Goal: Navigation & Orientation: Find specific page/section

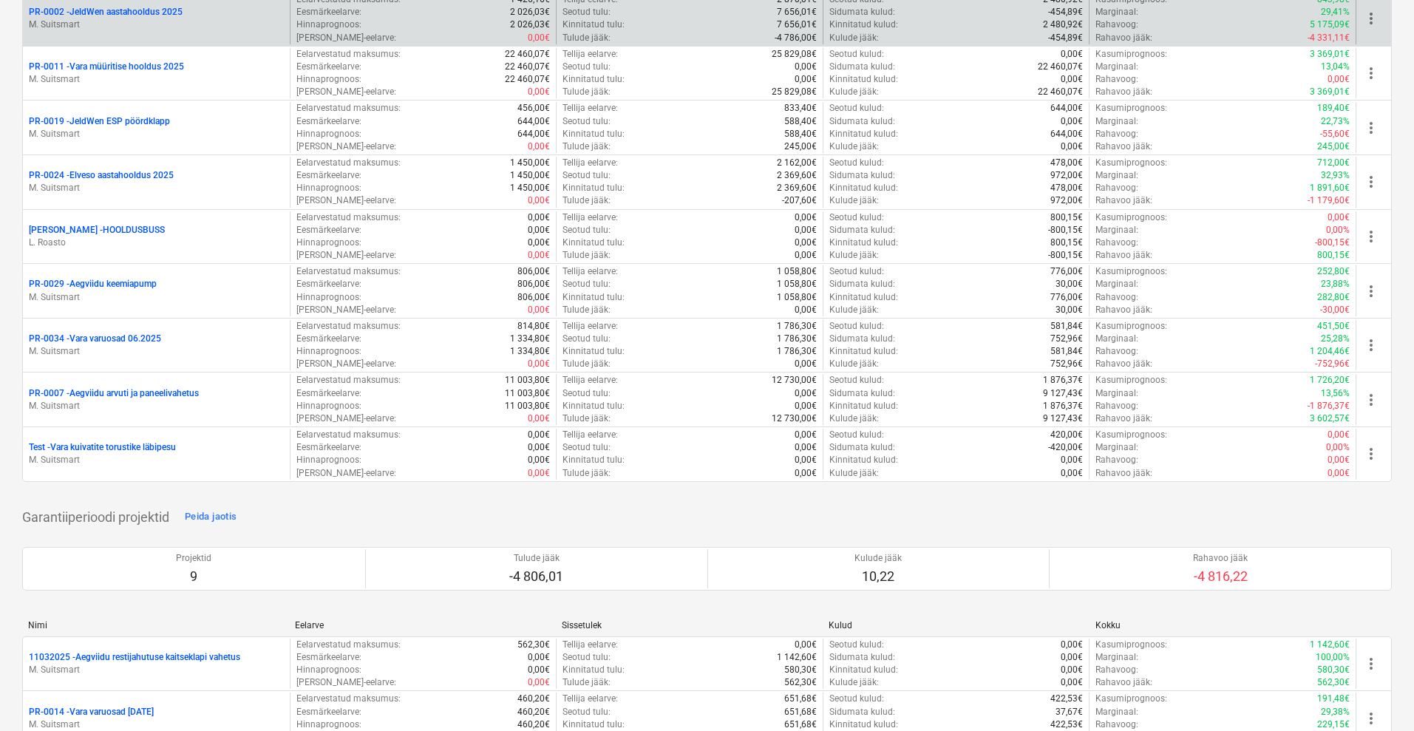
scroll to position [277, 0]
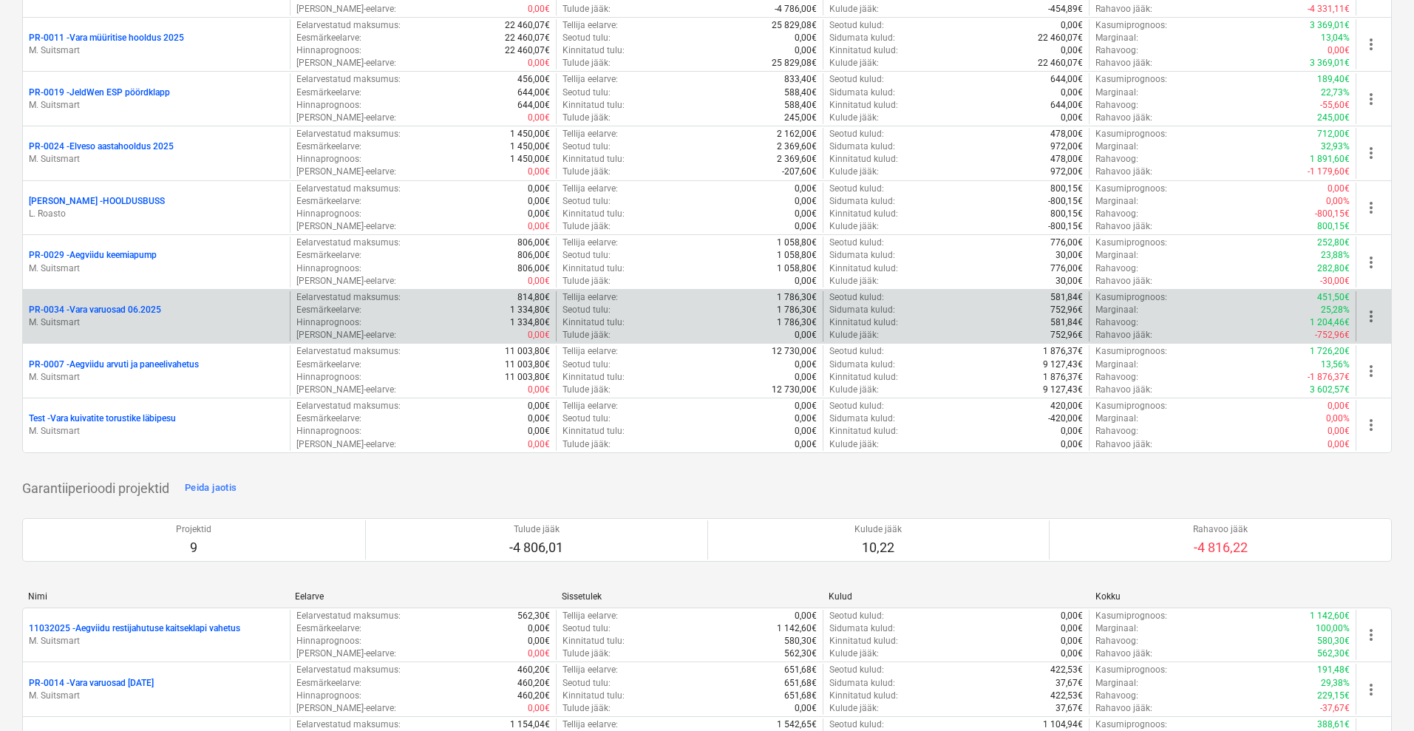
click at [121, 308] on p "PR-0034 - Vara varuosad 06.2025" at bounding box center [95, 310] width 132 height 13
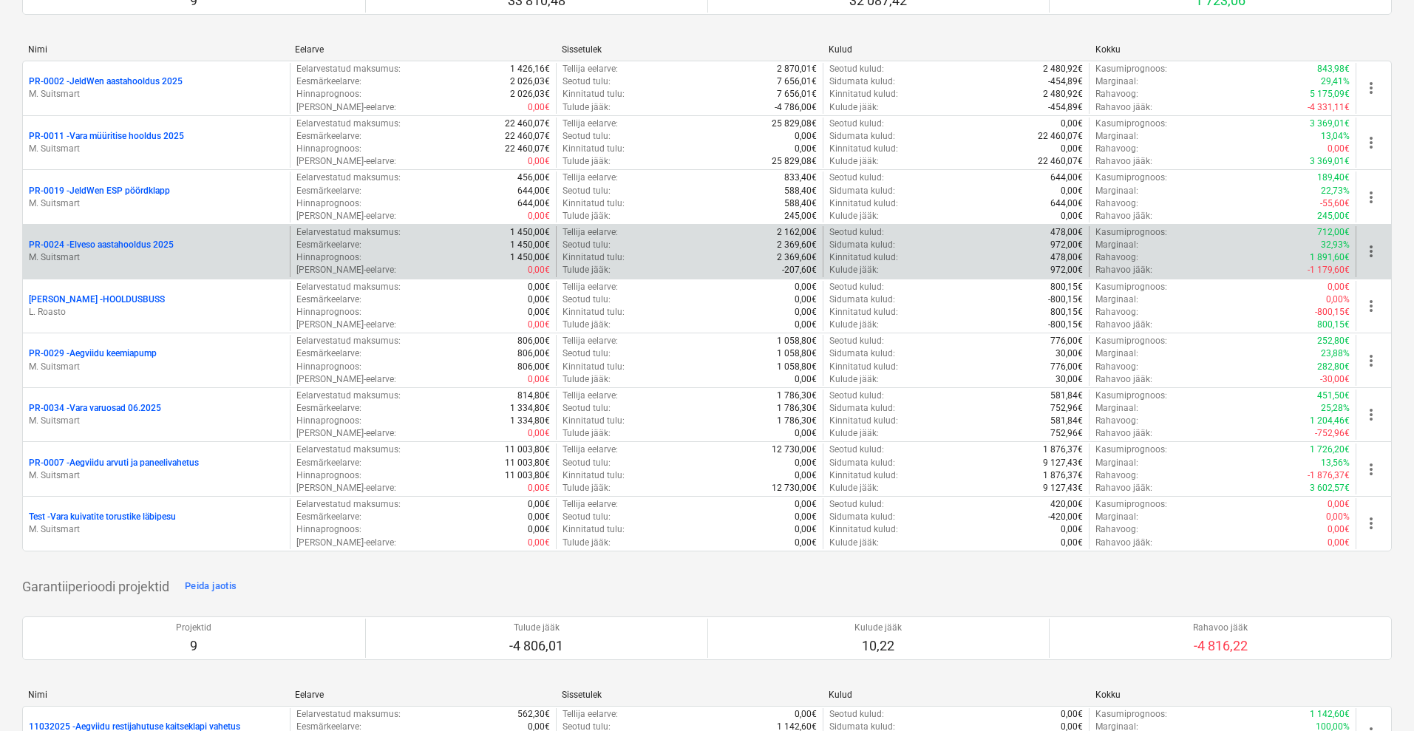
scroll to position [185, 0]
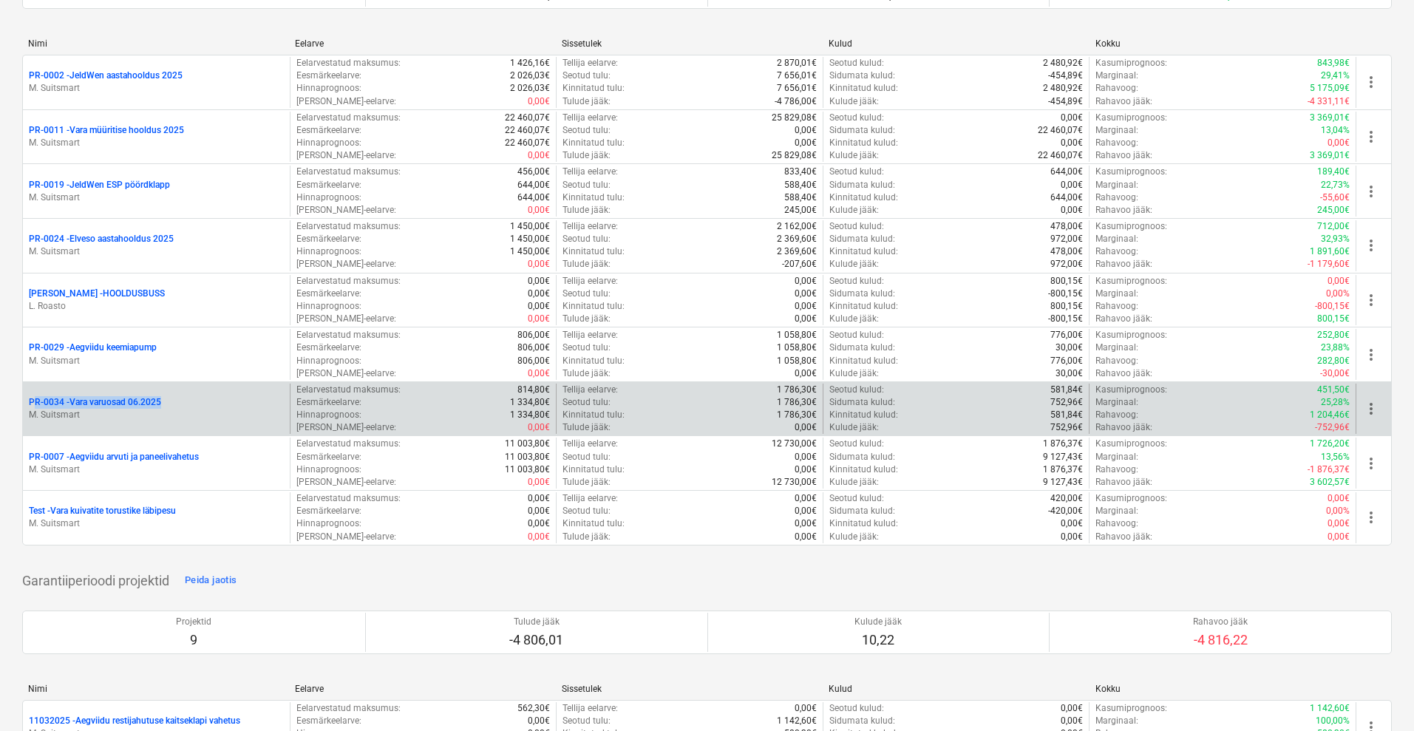
drag, startPoint x: 18, startPoint y: 399, endPoint x: 201, endPoint y: 397, distance: 182.6
copy p "PR-0034 - Vara varuosad 06.2025"
click at [115, 406] on p "PR-0034 - Vara varuosad 06.2025" at bounding box center [95, 402] width 132 height 13
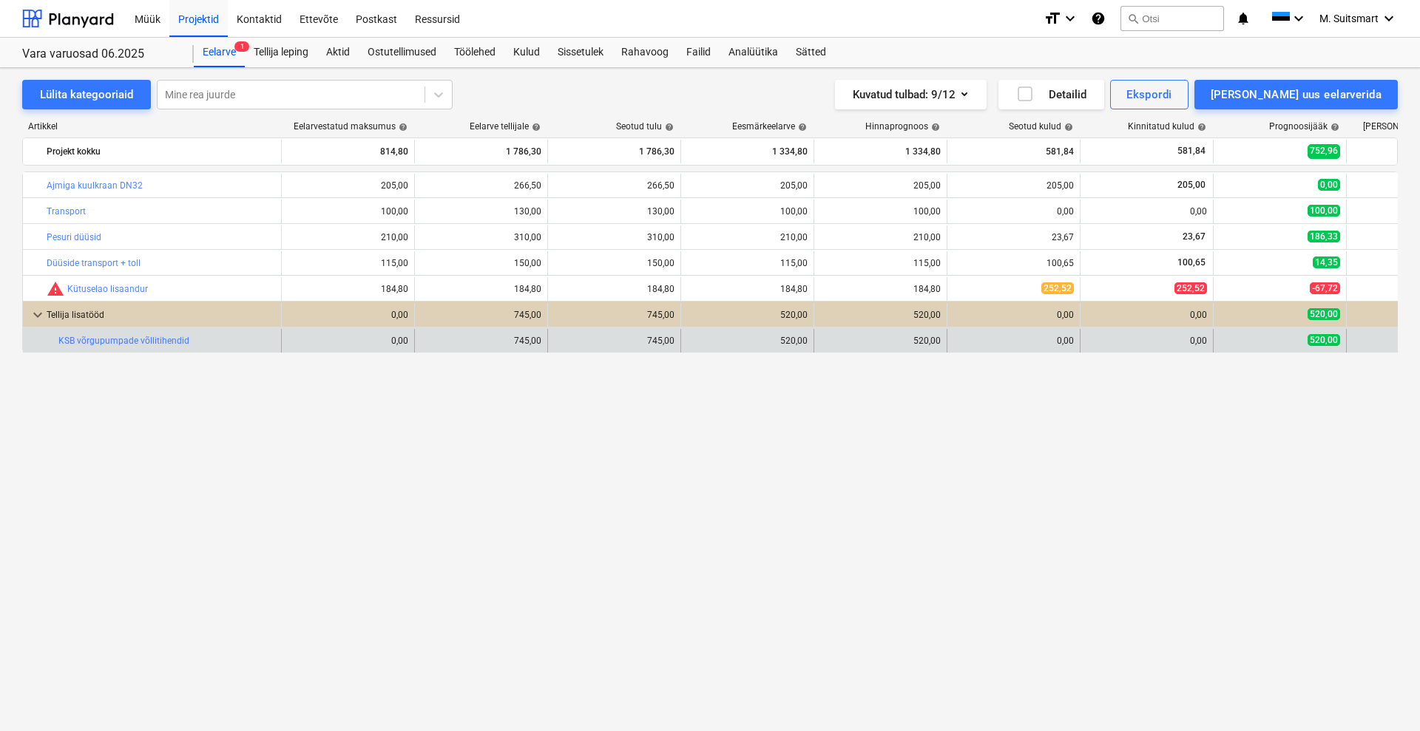
drag, startPoint x: 42, startPoint y: 333, endPoint x: 231, endPoint y: 349, distance: 189.2
click at [231, 349] on div "bar_chart KSB võrgupumpade võllitihendid" at bounding box center [152, 341] width 259 height 24
copy div "bar_chart KSB võrgupumpade võllitihendid"
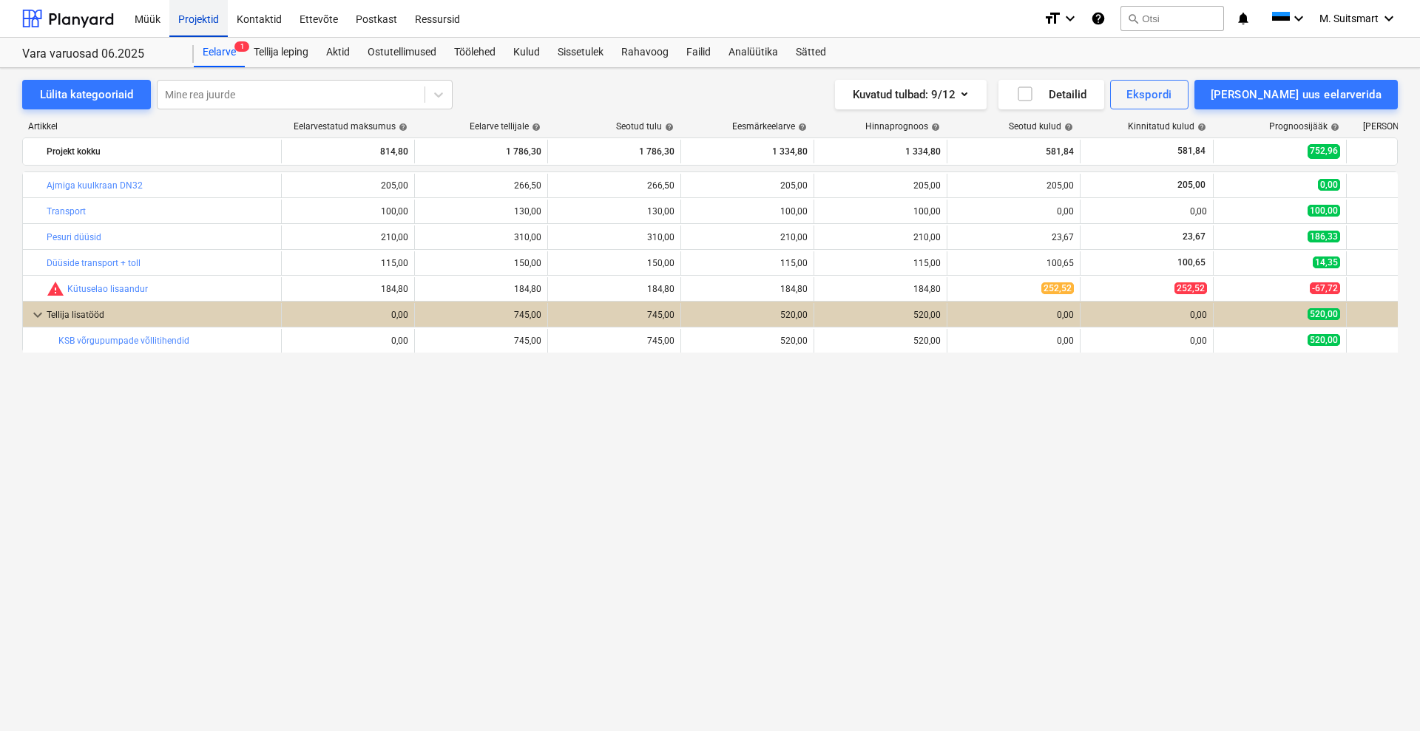
click at [209, 18] on div "Projektid" at bounding box center [198, 18] width 58 height 38
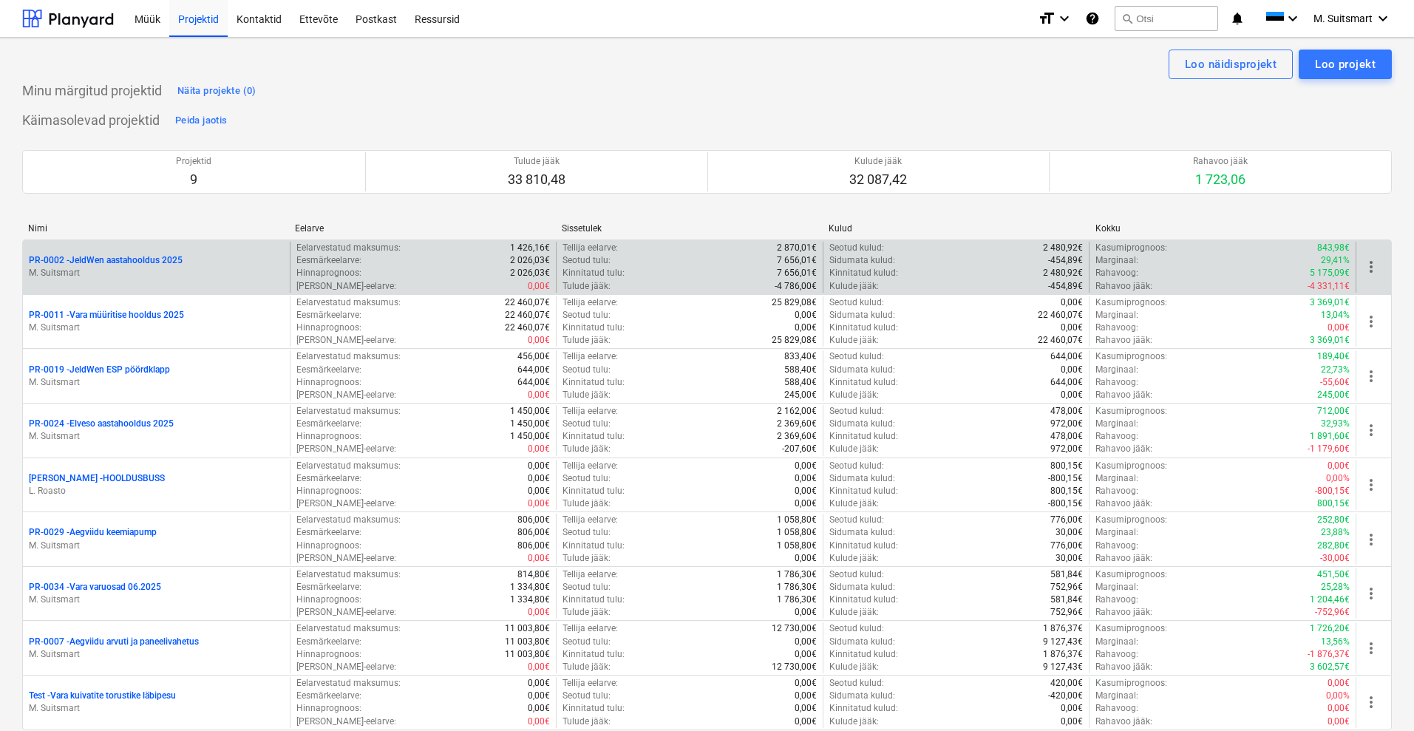
click at [118, 259] on p "PR-0002 - JeldWen aastahooldus 2025" at bounding box center [106, 260] width 154 height 13
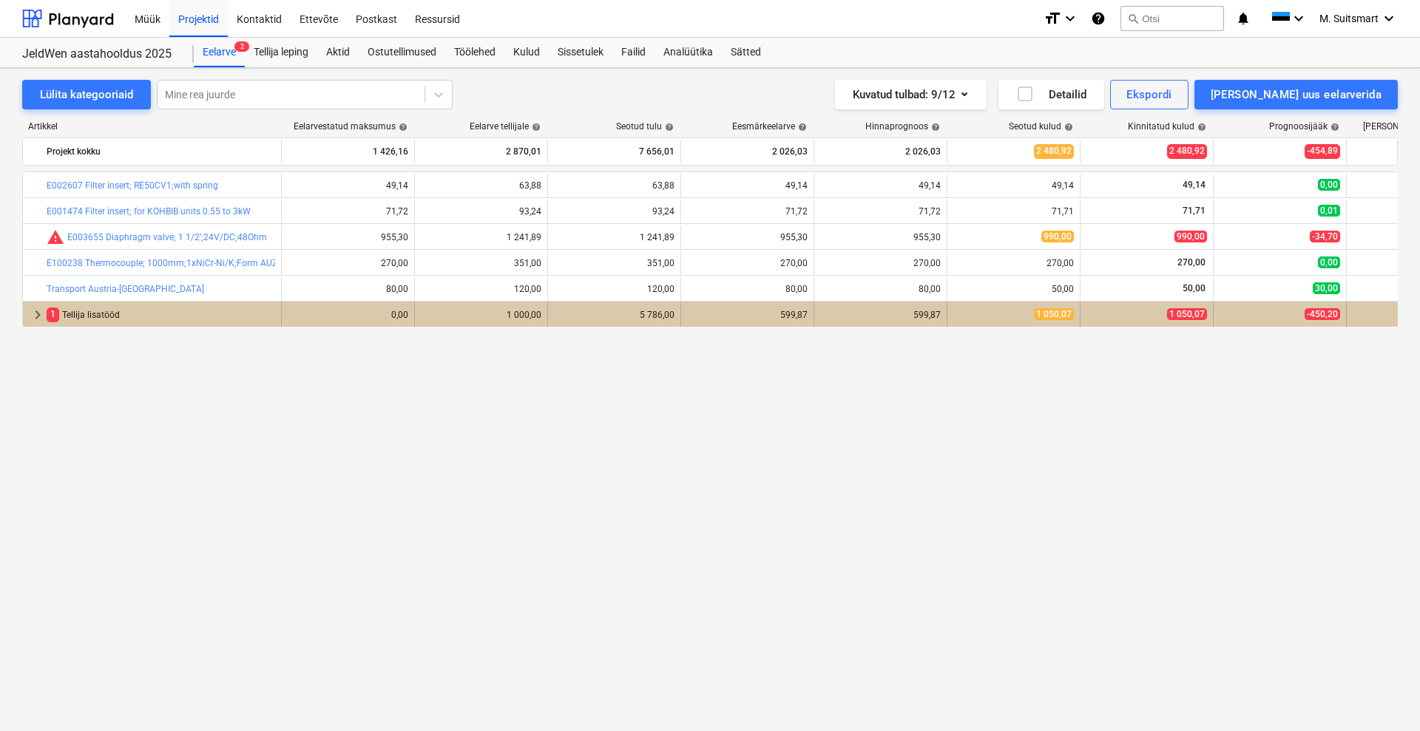
click at [38, 316] on span "keyboard_arrow_right" at bounding box center [38, 315] width 18 height 18
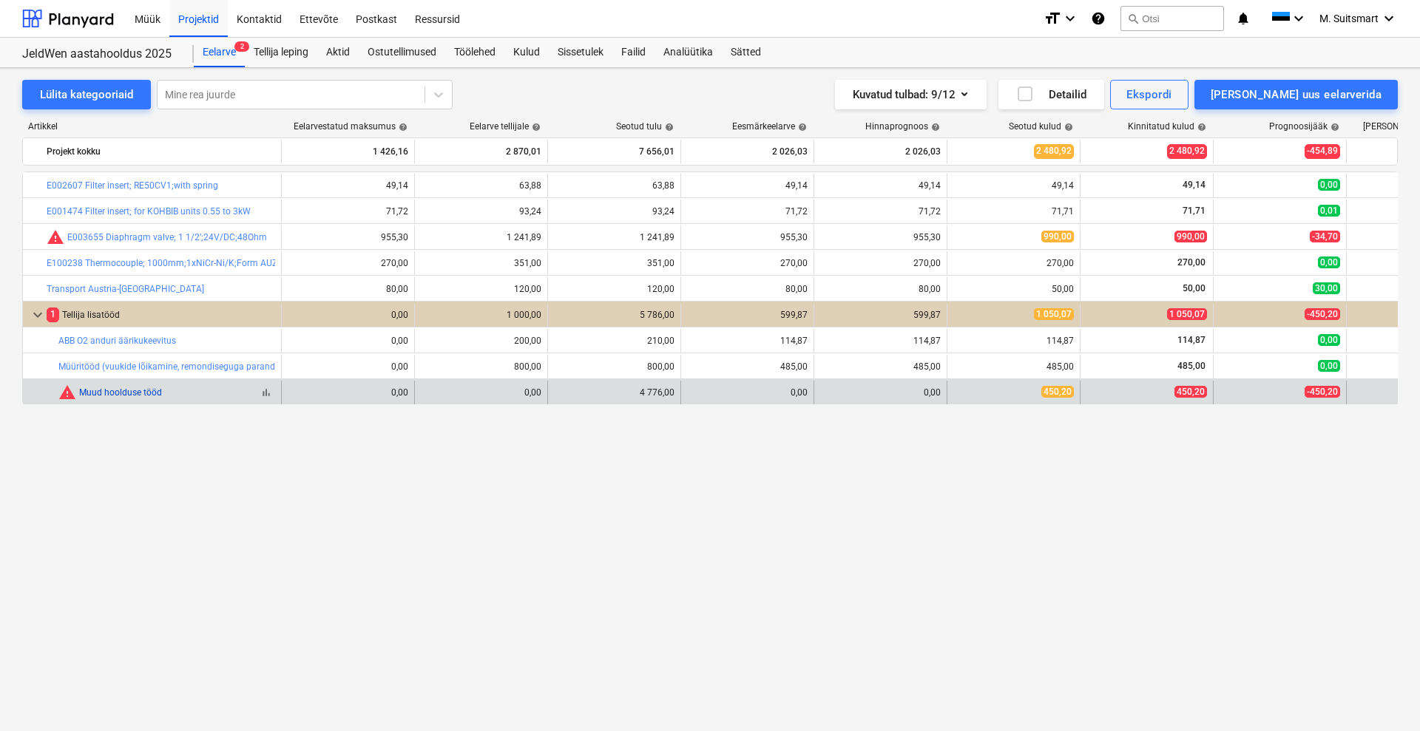
click at [116, 393] on link "Muud hoolduse tööd" at bounding box center [120, 392] width 83 height 10
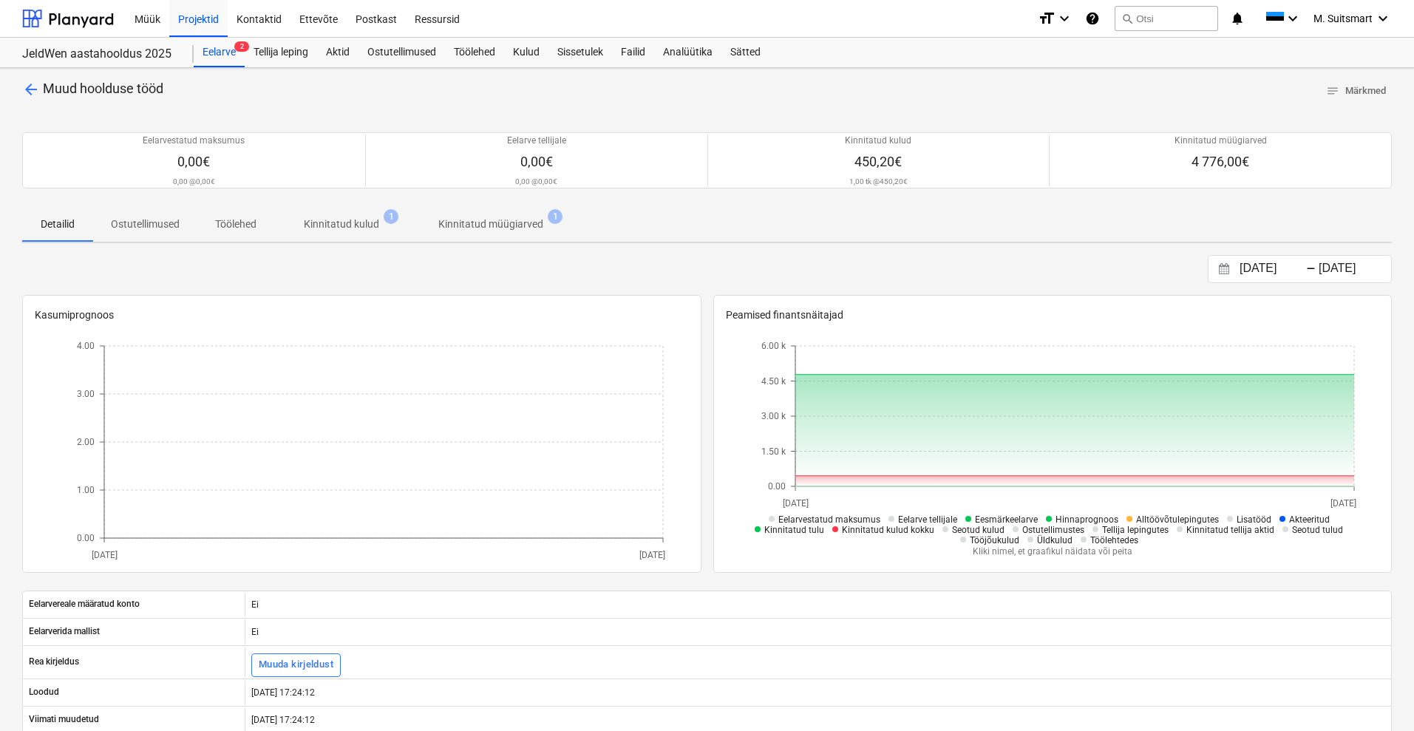
click at [353, 223] on p "Kinnitatud kulud" at bounding box center [341, 225] width 75 height 16
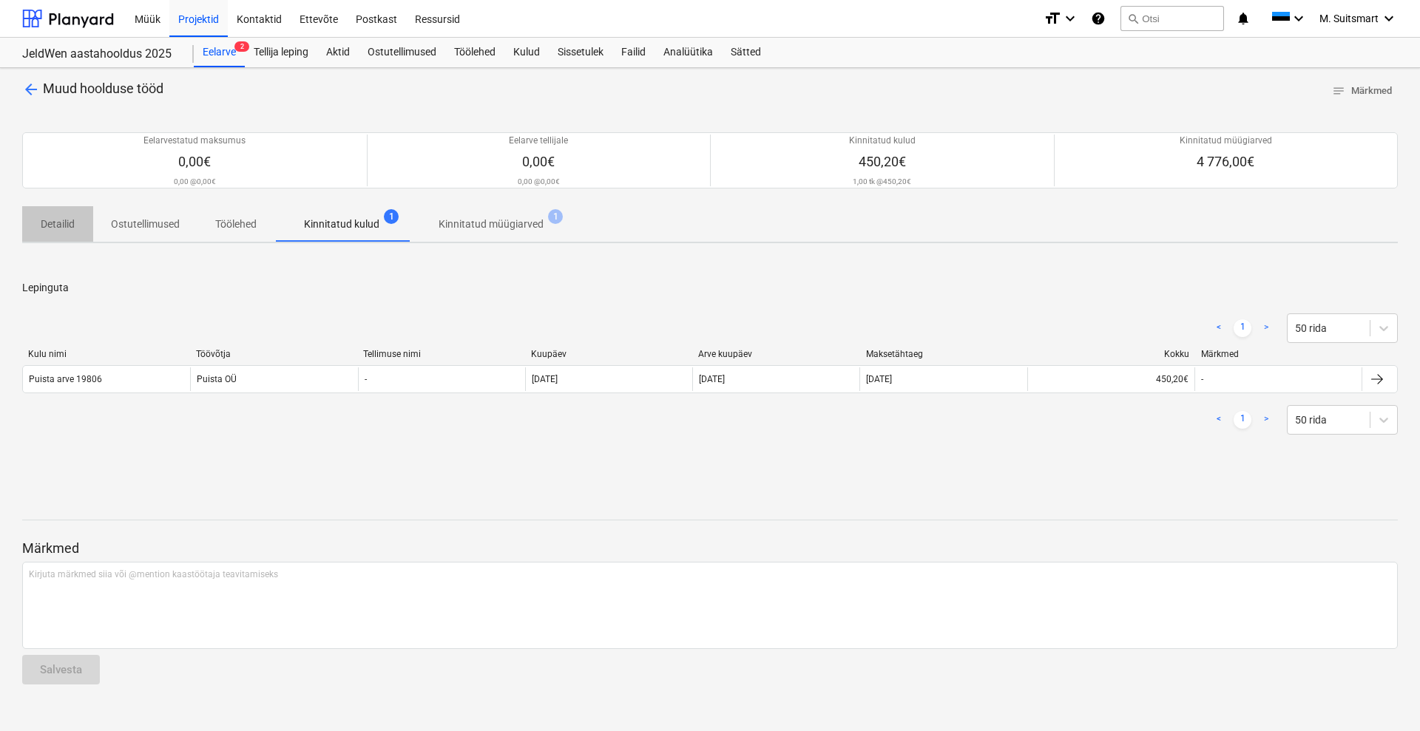
click at [57, 217] on p "Detailid" at bounding box center [57, 225] width 35 height 16
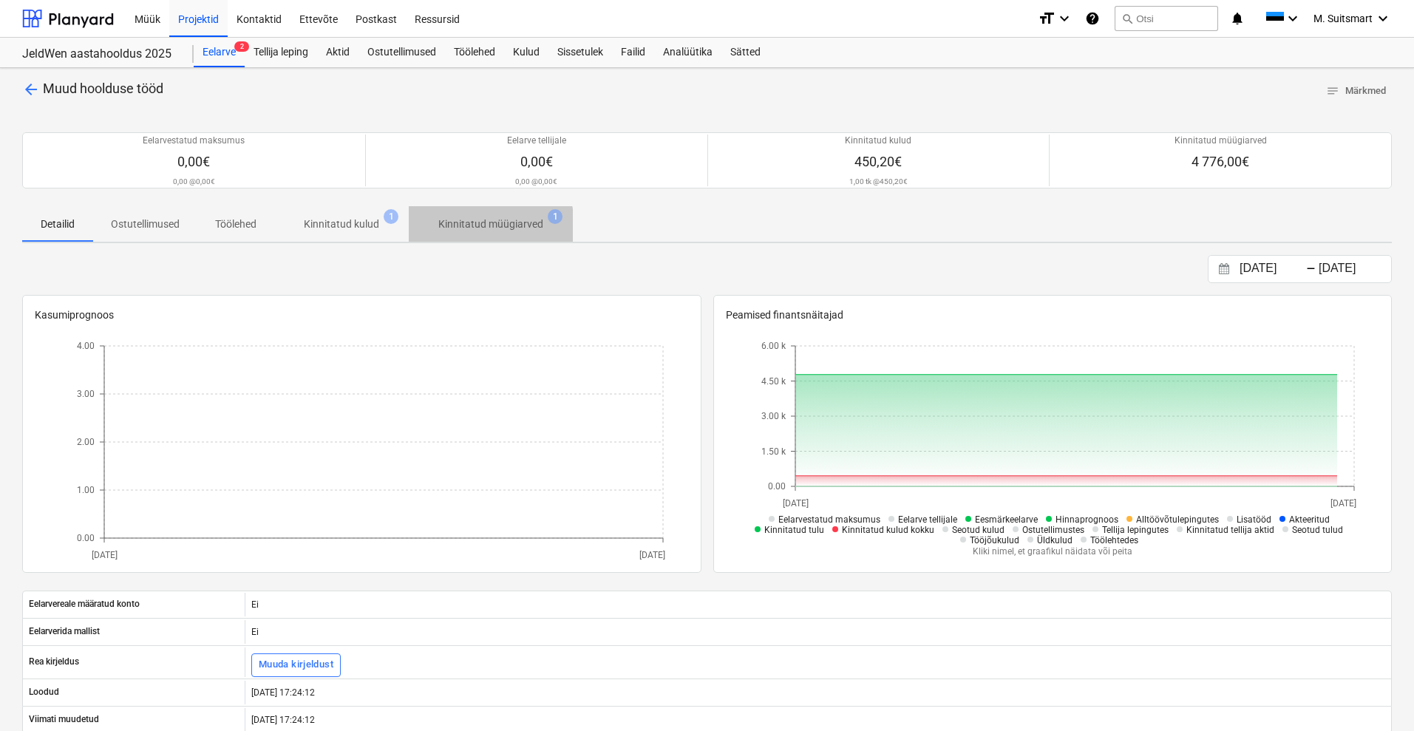
click at [475, 226] on p "Kinnitatud müügiarved" at bounding box center [490, 225] width 105 height 16
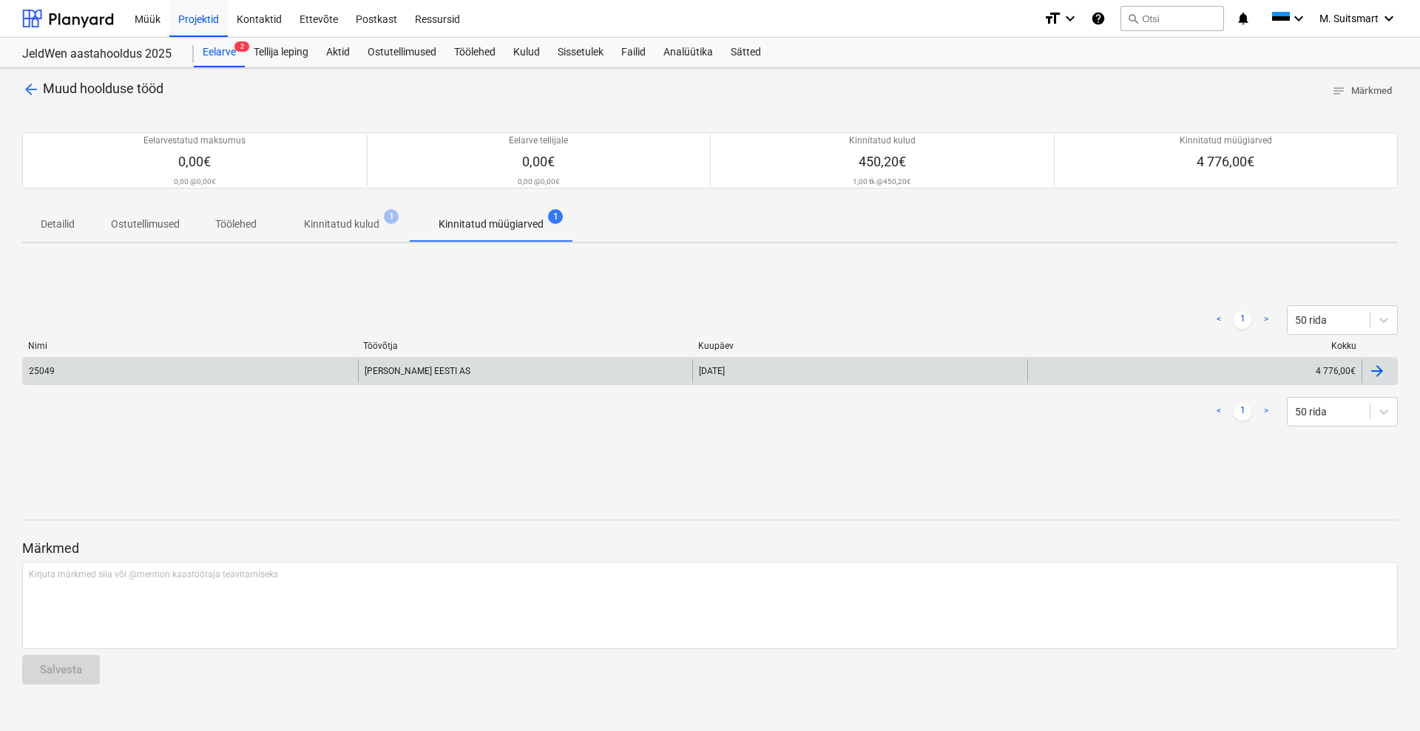
click at [1383, 369] on div at bounding box center [1377, 371] width 18 height 18
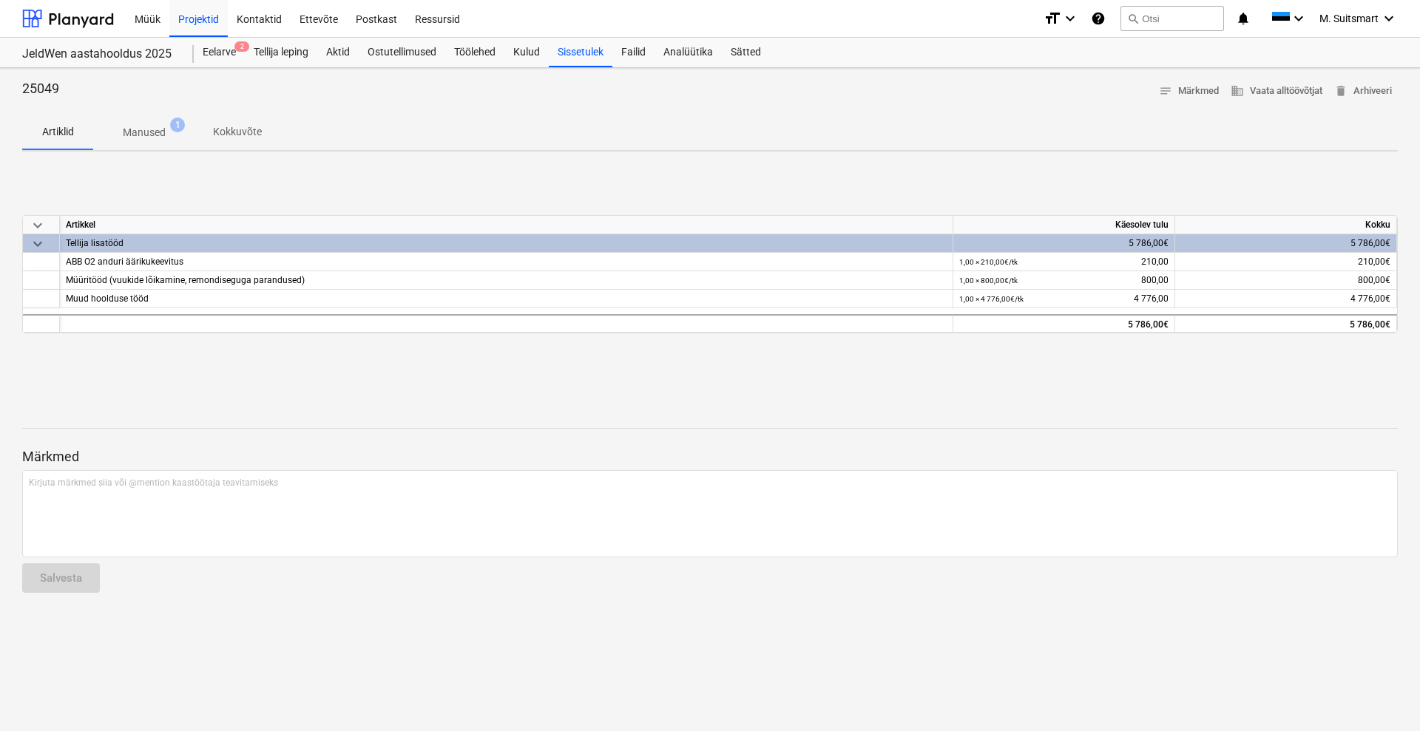
click at [154, 129] on p "Manused" at bounding box center [144, 133] width 43 height 16
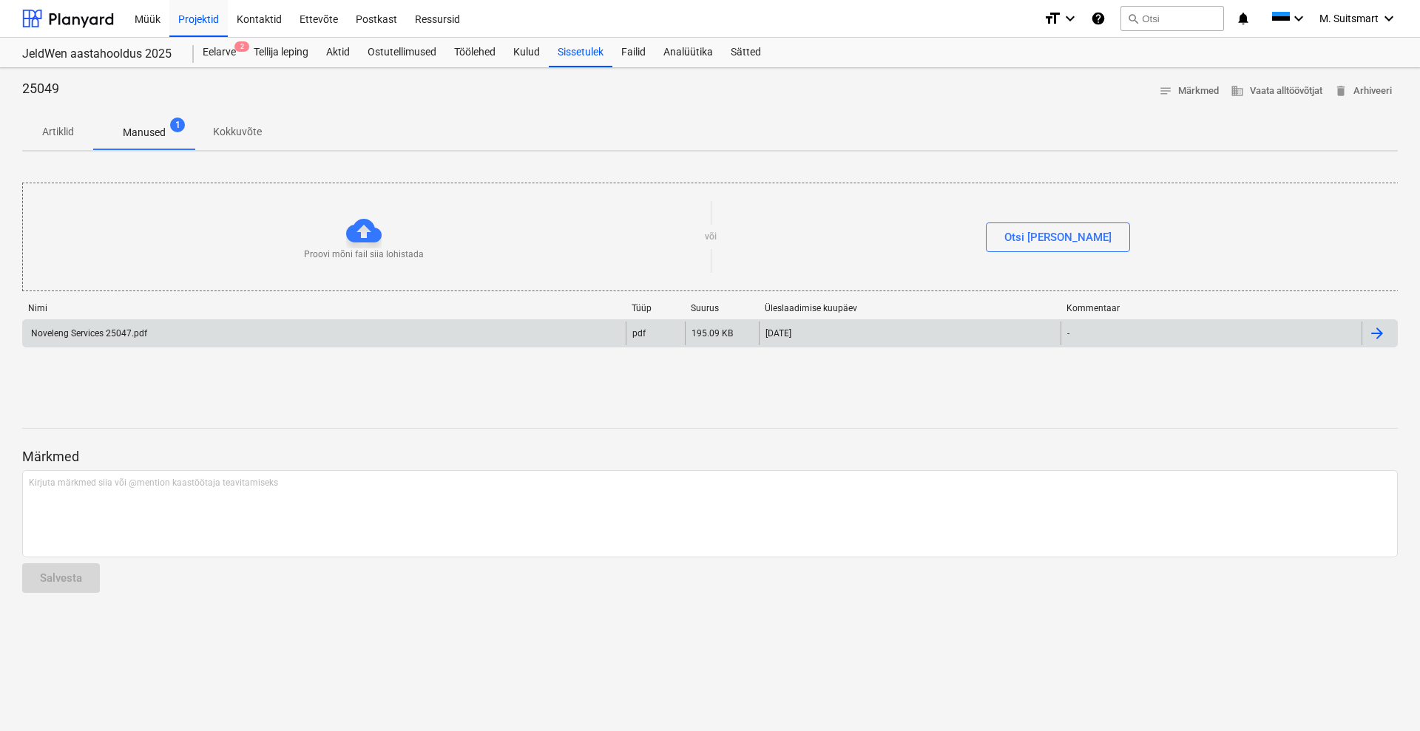
click at [208, 333] on div "Noveleng Services 25047.pdf" at bounding box center [324, 334] width 603 height 24
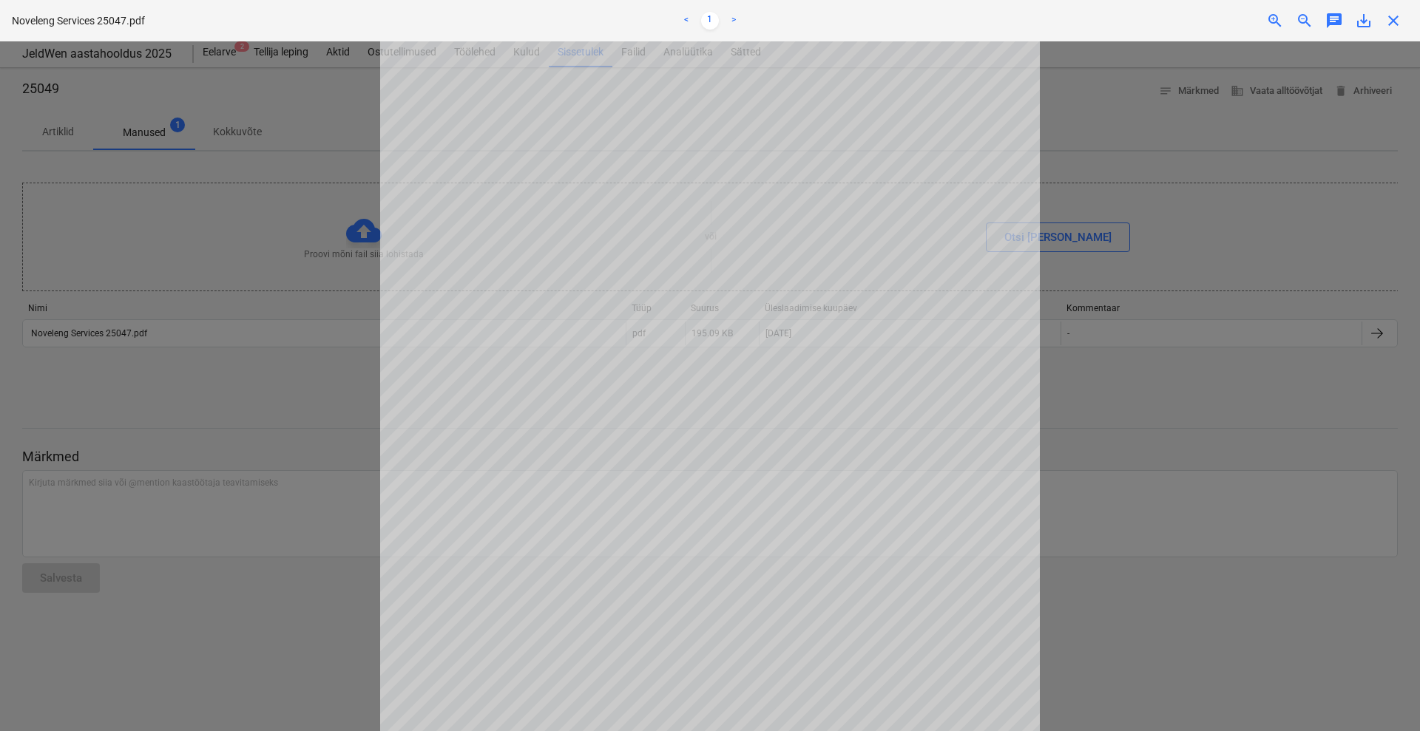
click at [1397, 28] on span "close" at bounding box center [1393, 21] width 18 height 18
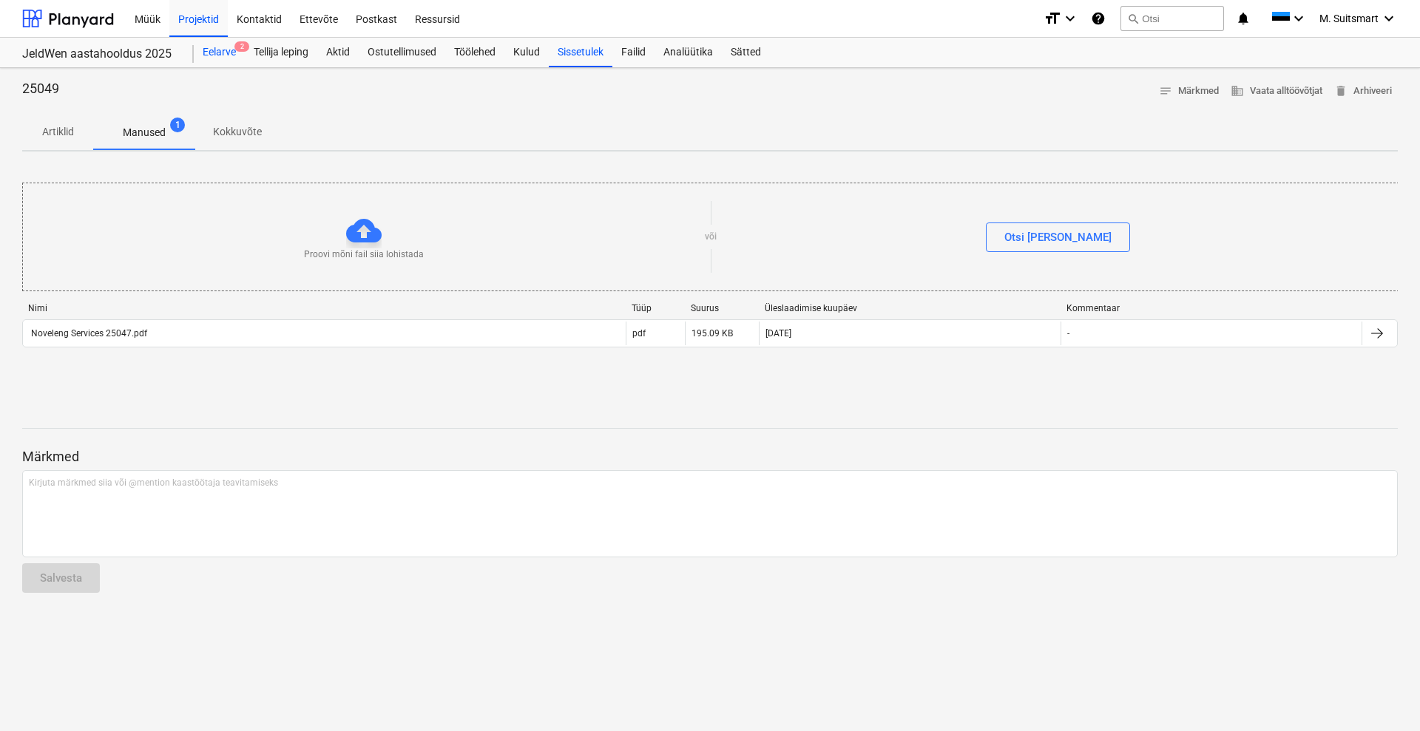
click at [220, 49] on div "Eelarve 2" at bounding box center [219, 53] width 51 height 30
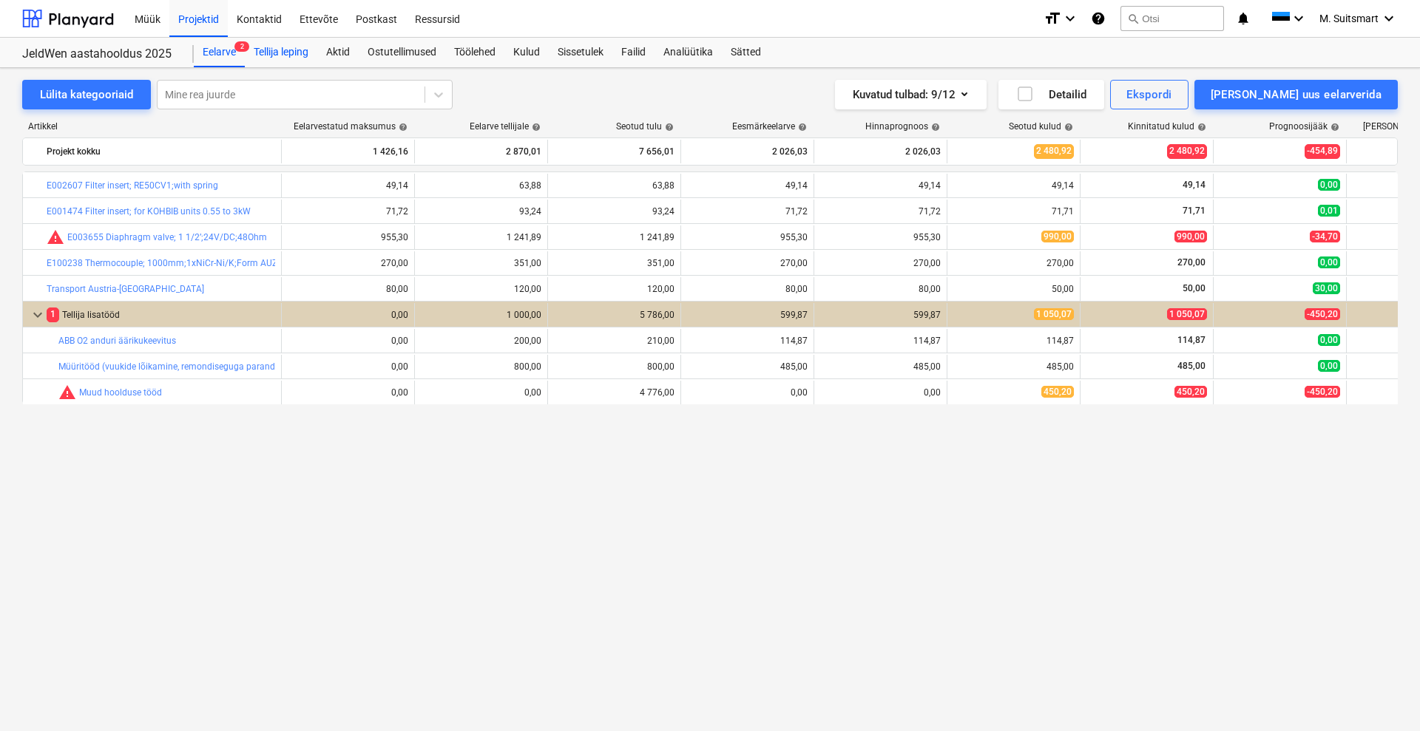
click at [274, 53] on div "Tellija leping" at bounding box center [281, 53] width 72 height 30
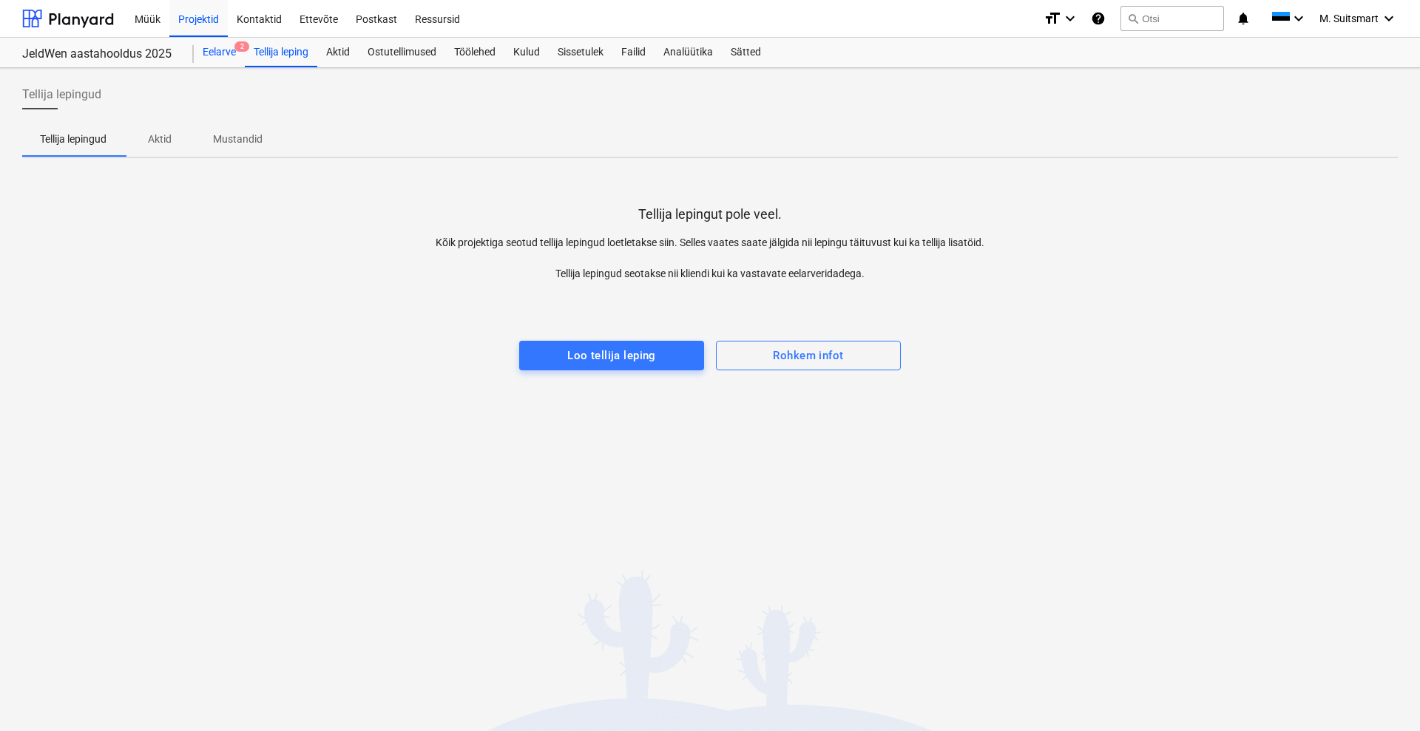
click at [227, 58] on div "Eelarve 2" at bounding box center [219, 53] width 51 height 30
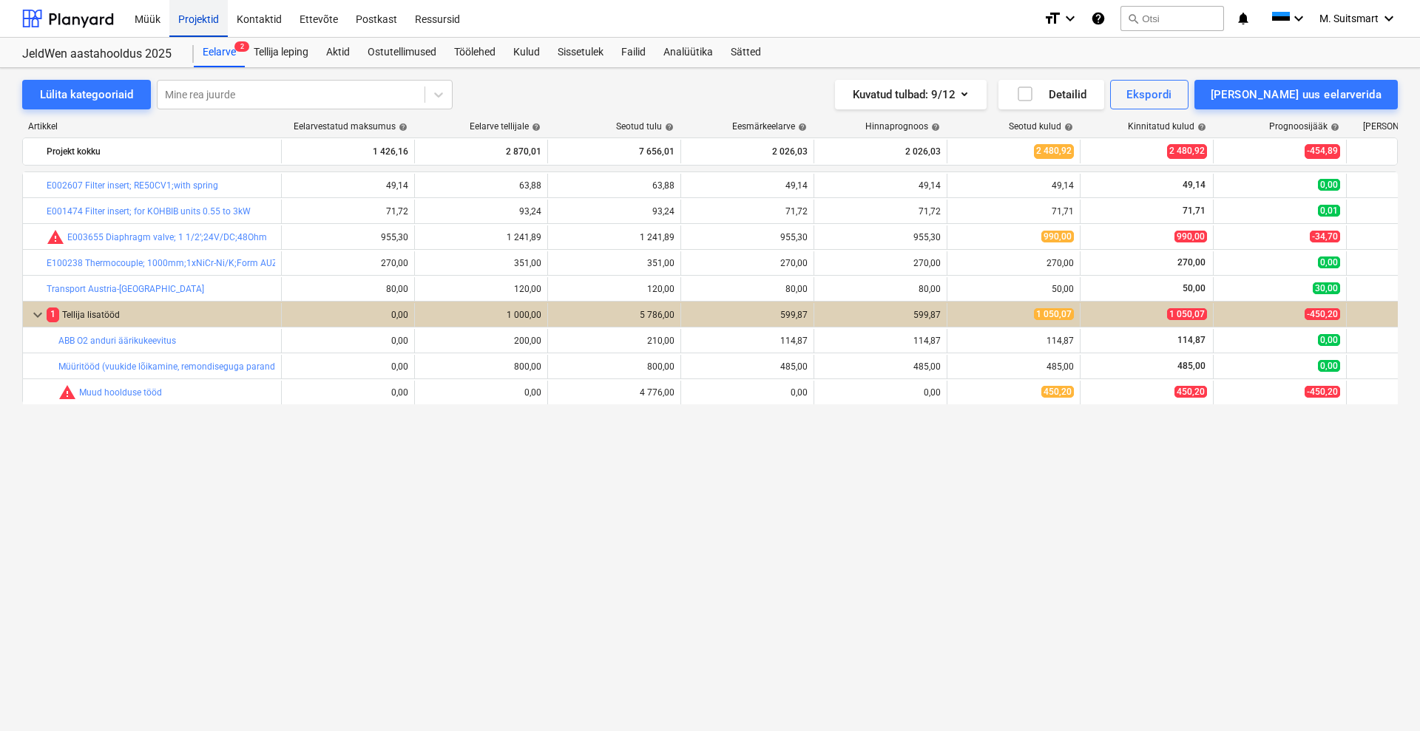
click at [206, 20] on div "Projektid" at bounding box center [198, 18] width 58 height 38
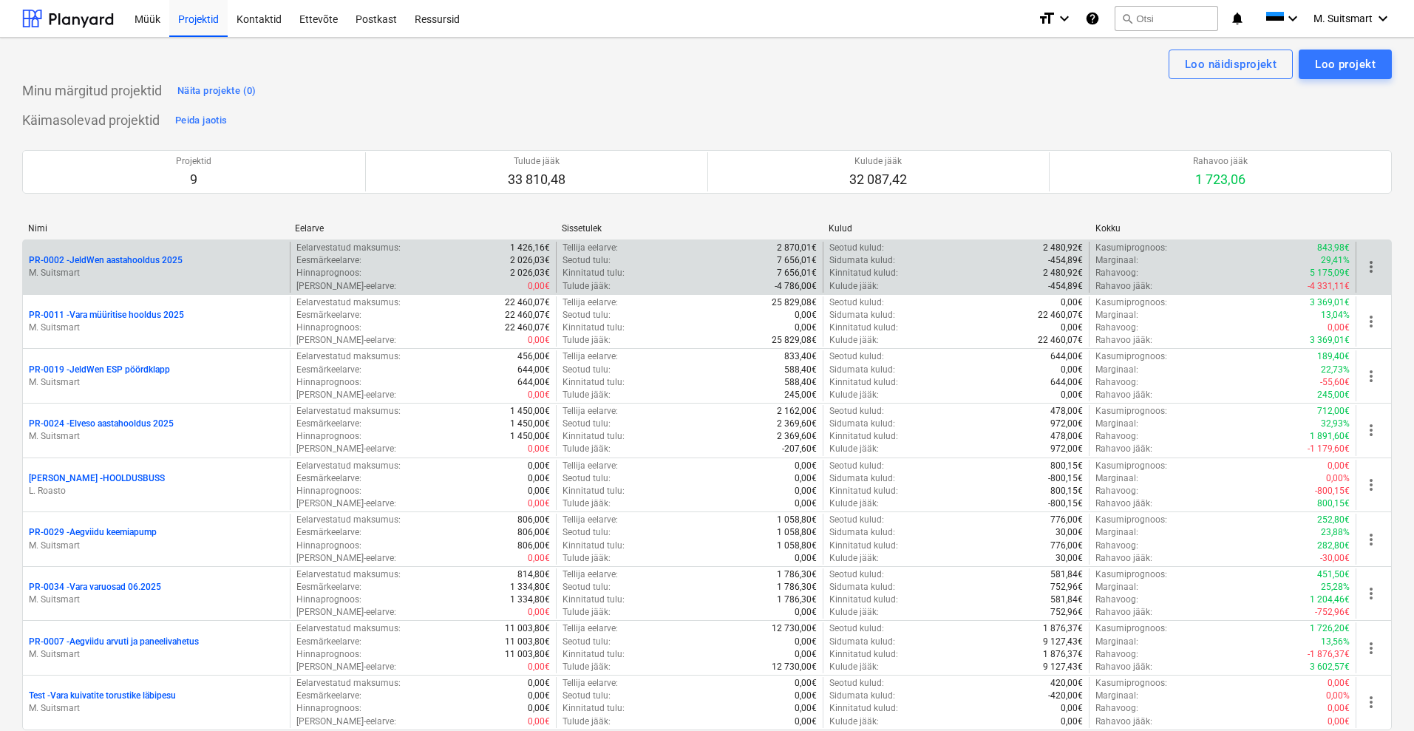
click at [1367, 264] on span "more_vert" at bounding box center [1372, 267] width 18 height 18
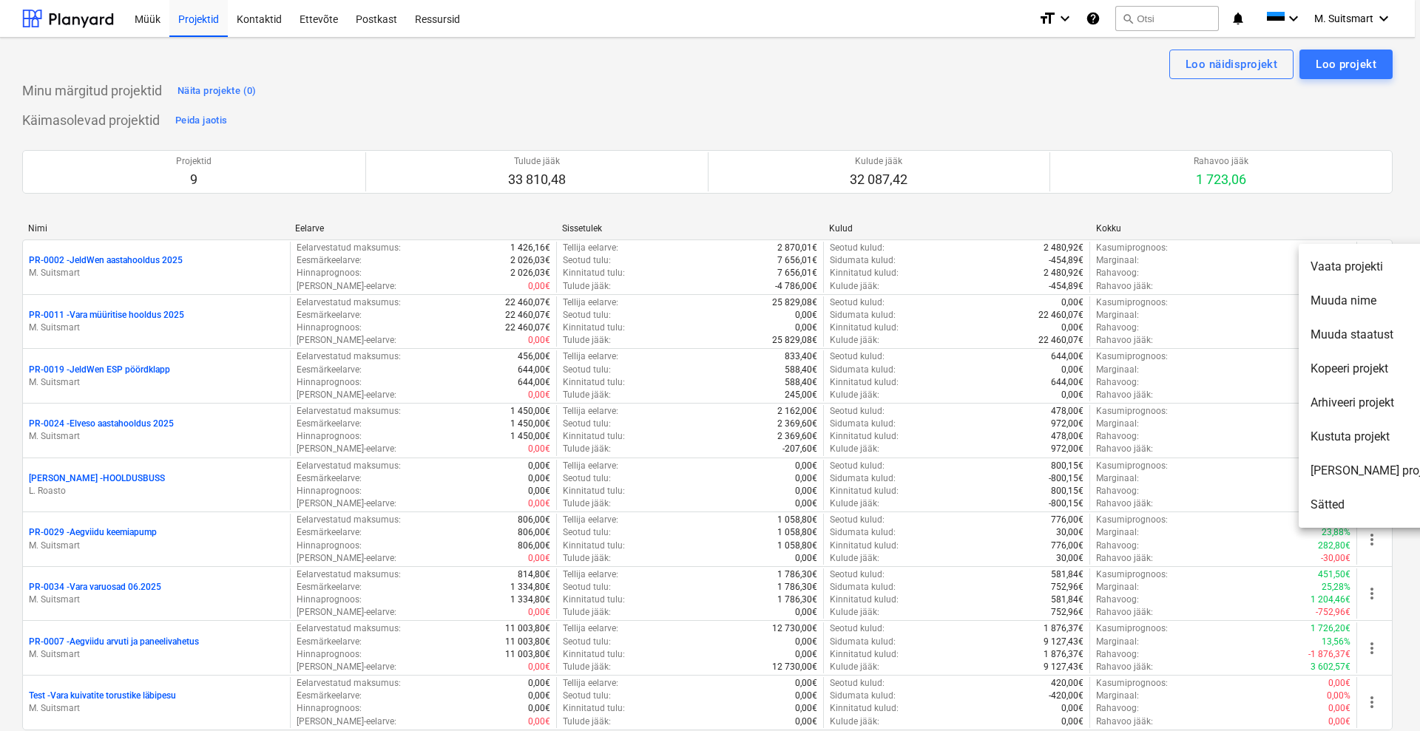
click at [1360, 339] on li "Muuda staatust" at bounding box center [1373, 335] width 151 height 34
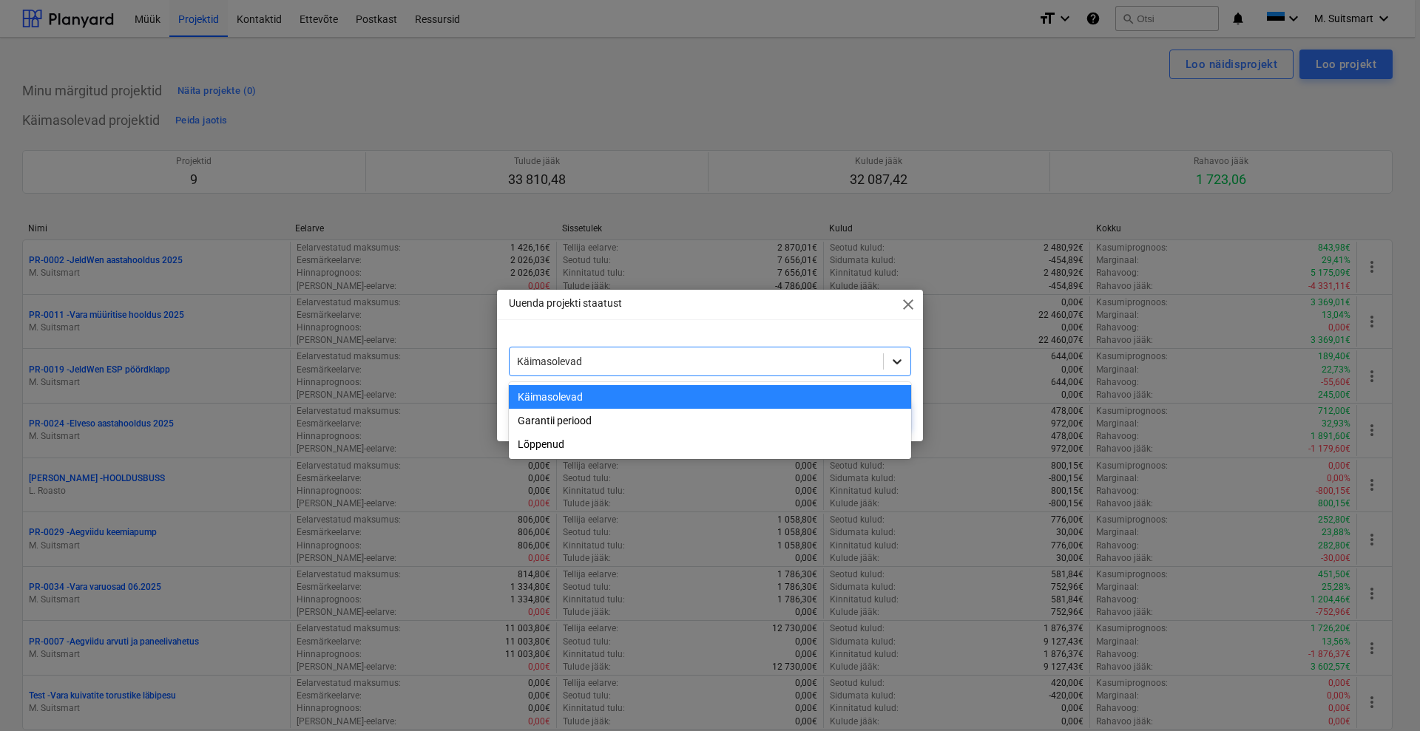
click at [901, 356] on icon at bounding box center [896, 361] width 15 height 15
click at [624, 427] on div "Garantii periood" at bounding box center [710, 421] width 402 height 24
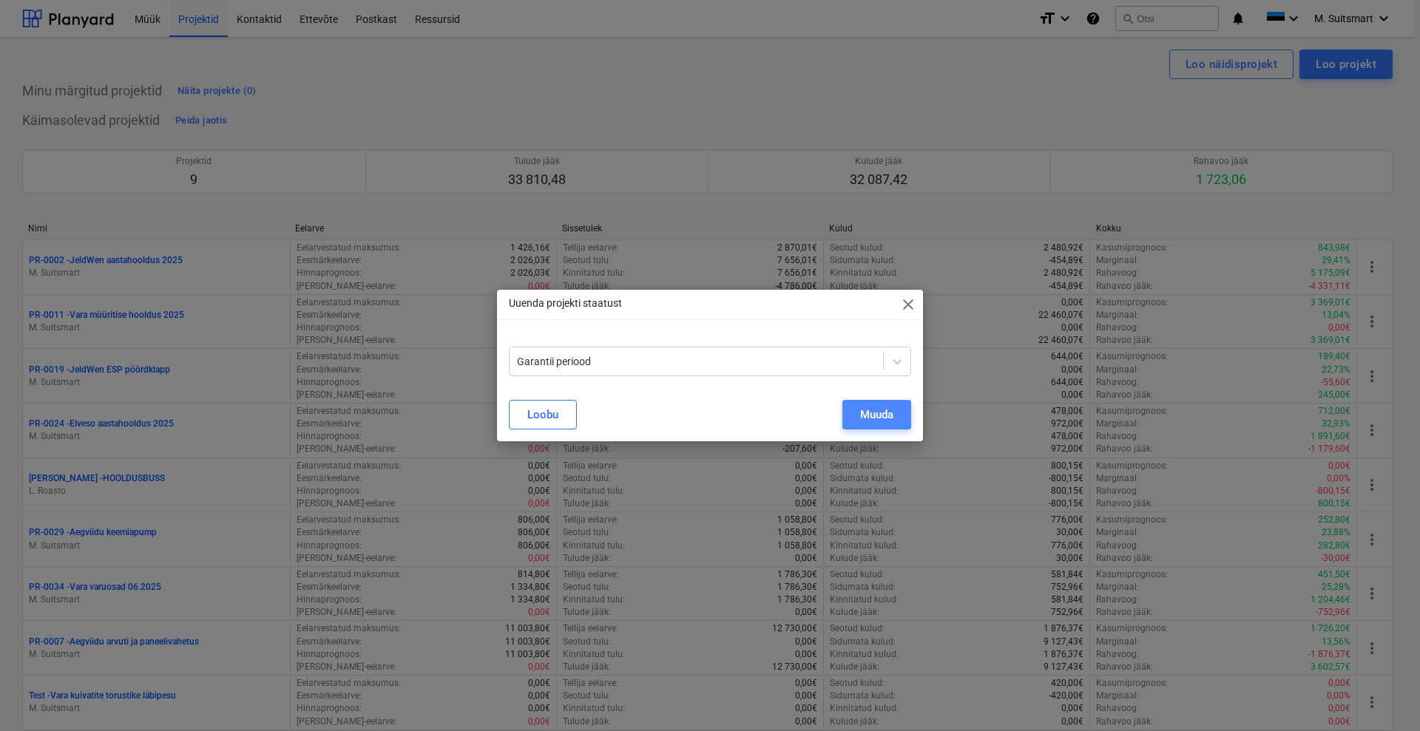
click at [876, 417] on div "Muuda" at bounding box center [876, 414] width 33 height 19
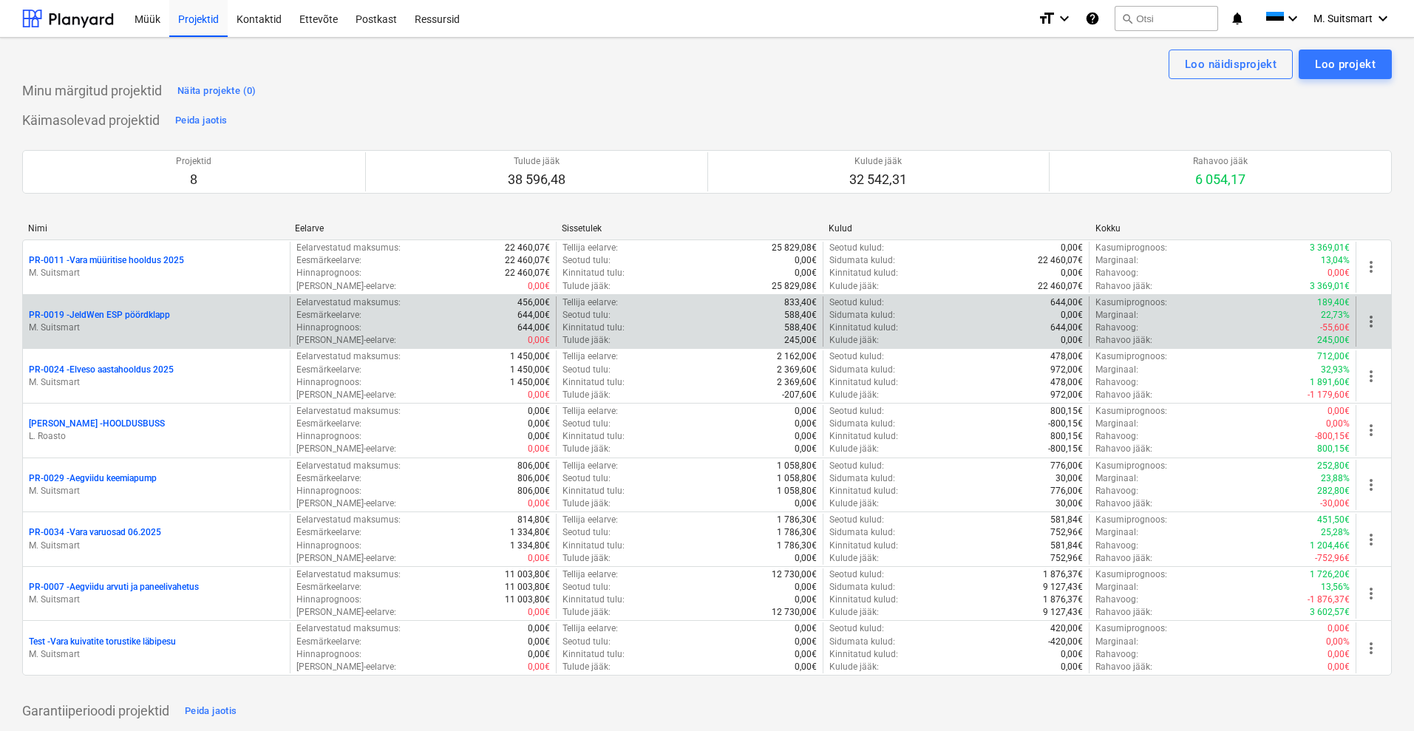
click at [92, 313] on p "PR-0019 - JeldWen ESP pöördklapp" at bounding box center [99, 315] width 141 height 13
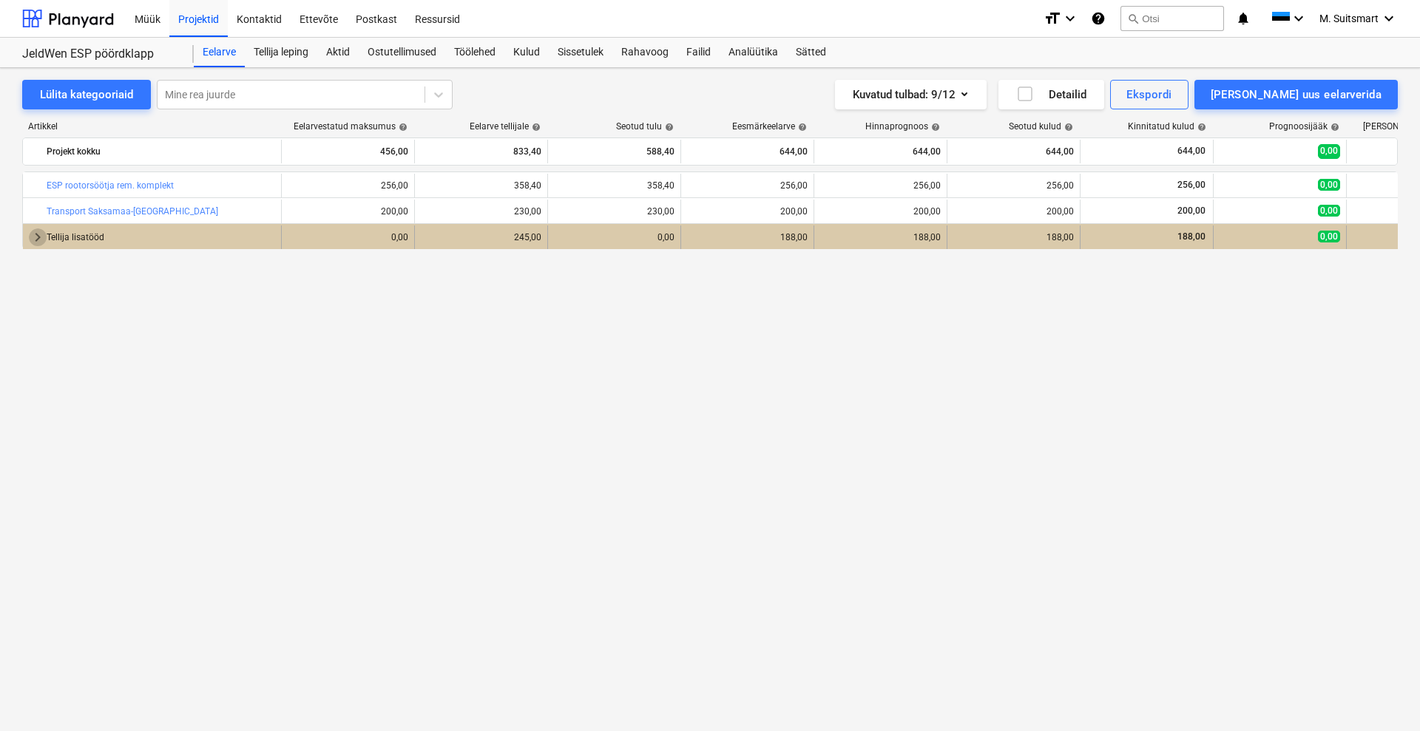
click at [30, 236] on span "keyboard_arrow_right" at bounding box center [38, 237] width 18 height 18
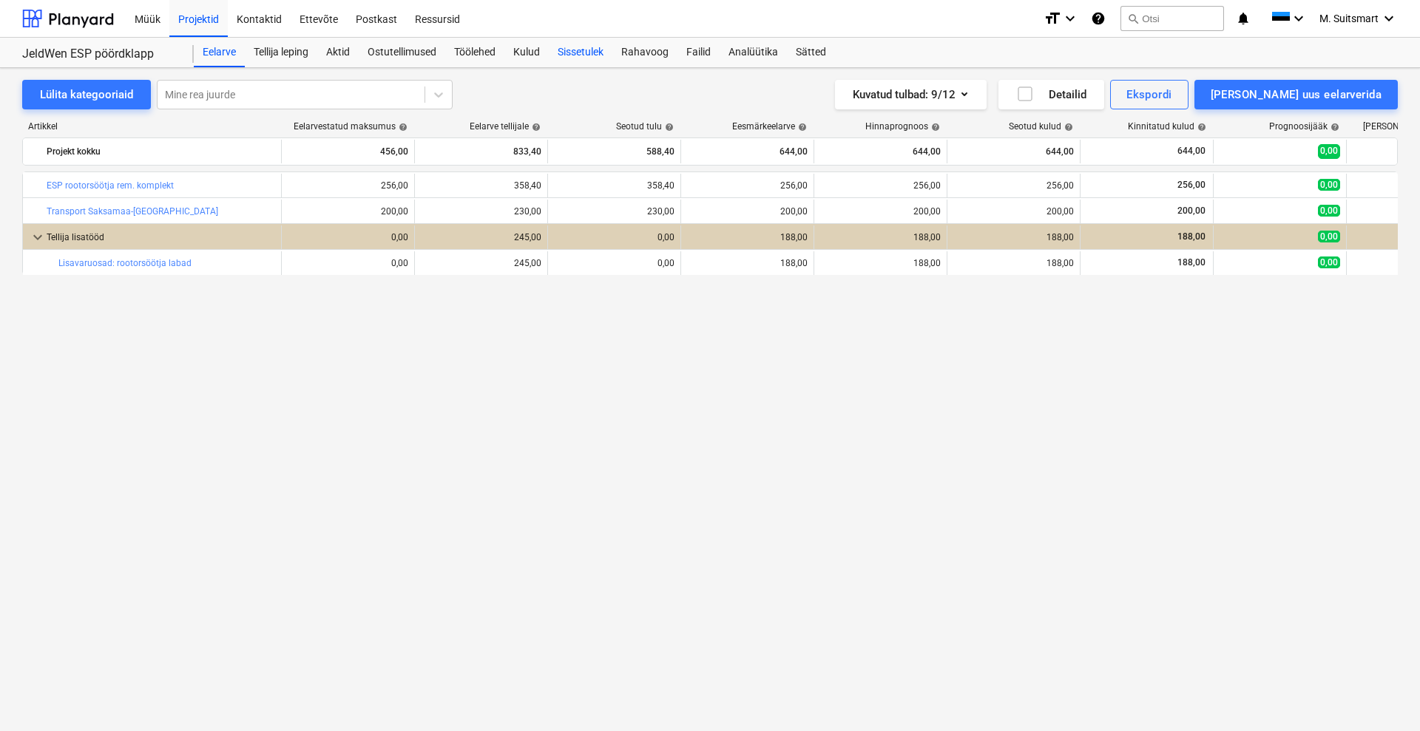
click at [595, 49] on div "Sissetulek" at bounding box center [581, 53] width 64 height 30
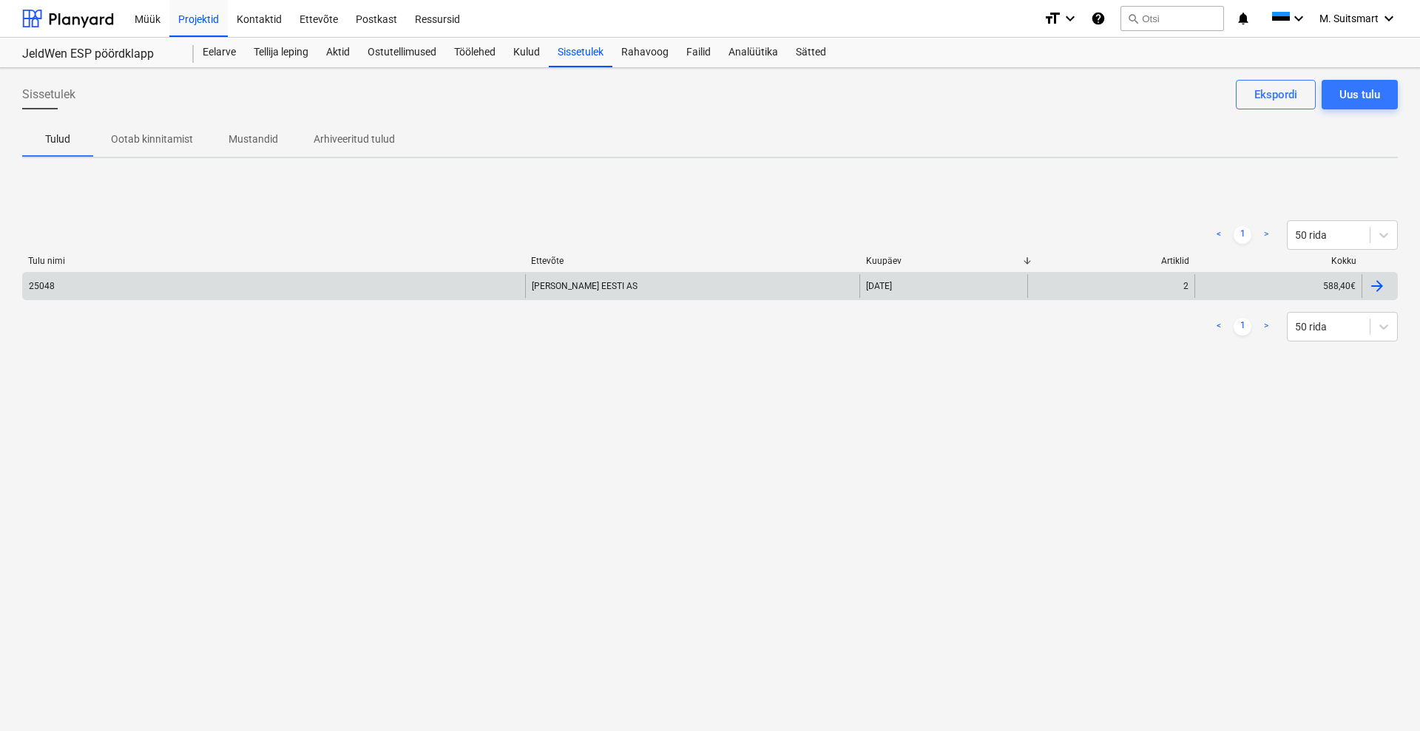
click at [1371, 279] on div at bounding box center [1377, 286] width 18 height 18
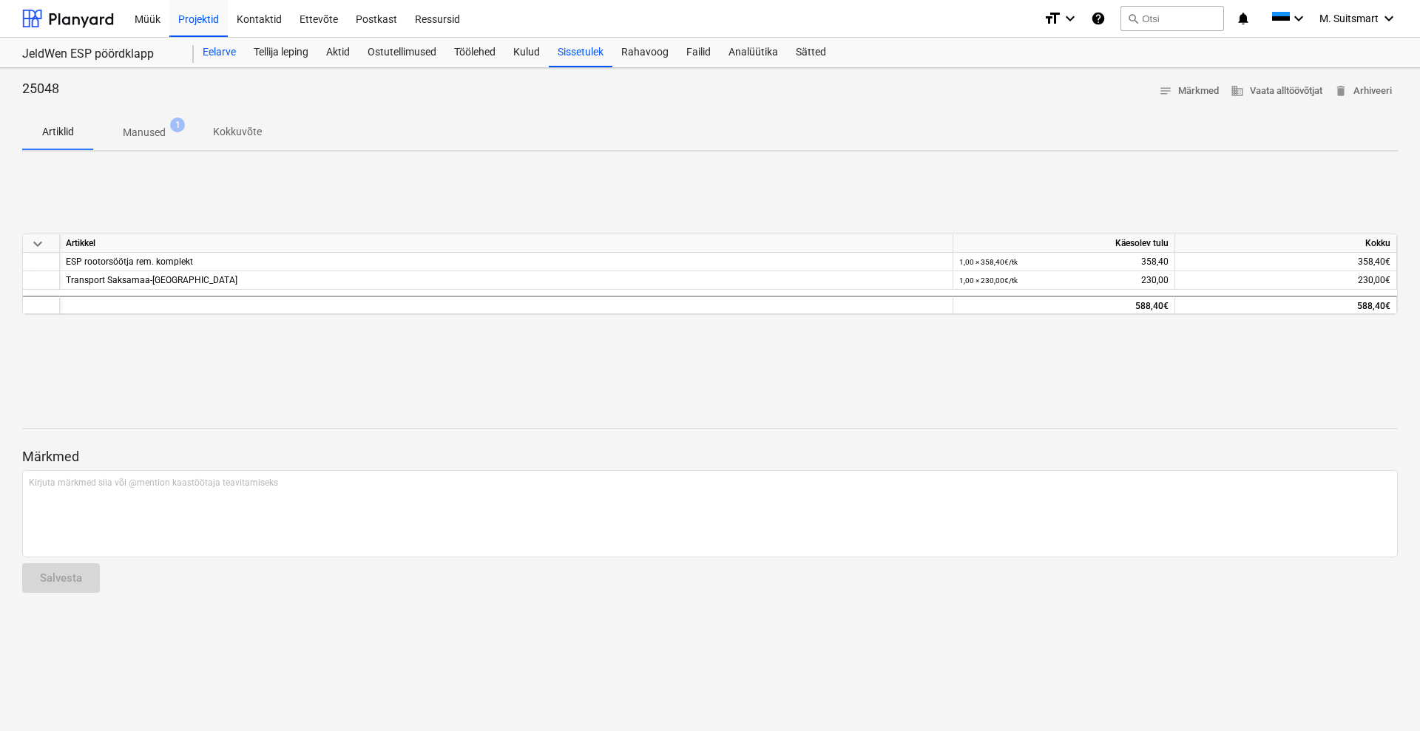
click at [208, 46] on div "Eelarve" at bounding box center [219, 53] width 51 height 30
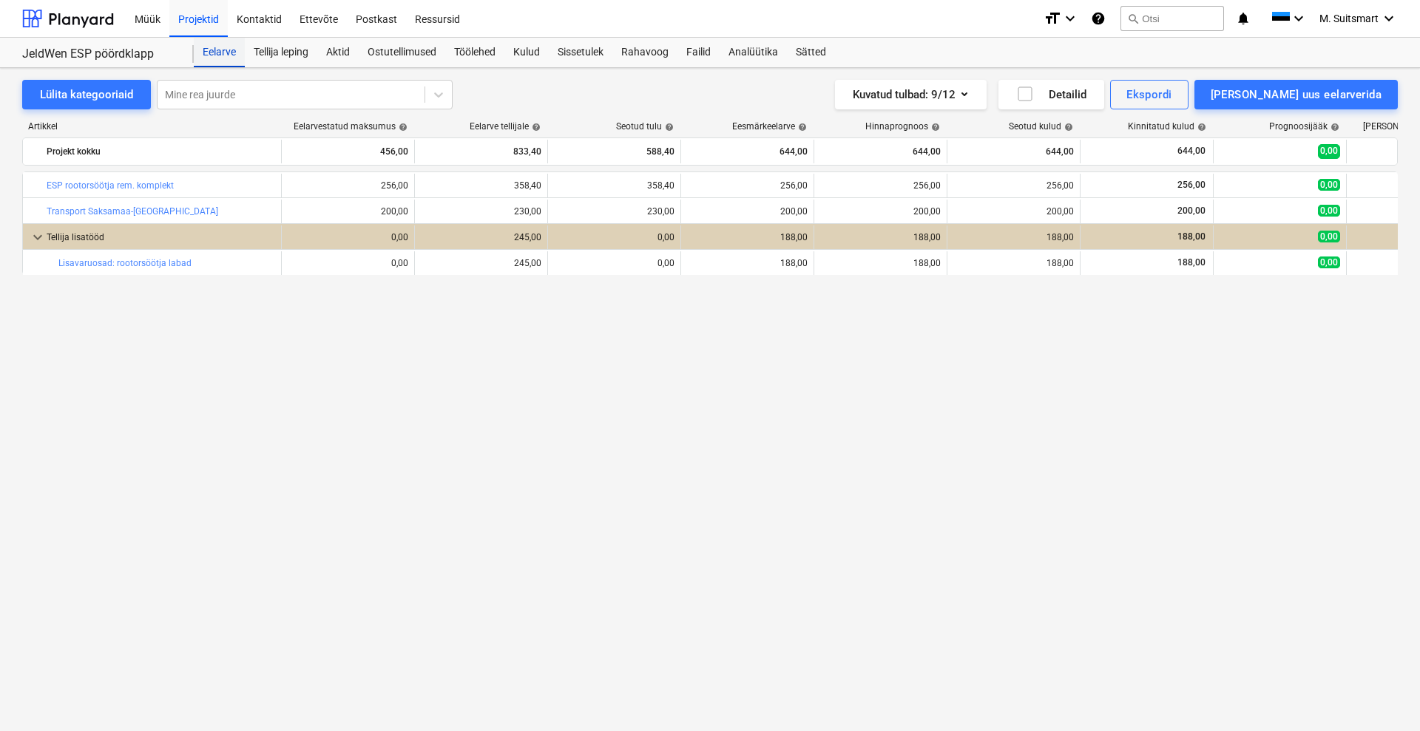
click at [217, 52] on div "Eelarve" at bounding box center [219, 53] width 51 height 30
click at [153, 16] on div "Müük" at bounding box center [148, 18] width 44 height 38
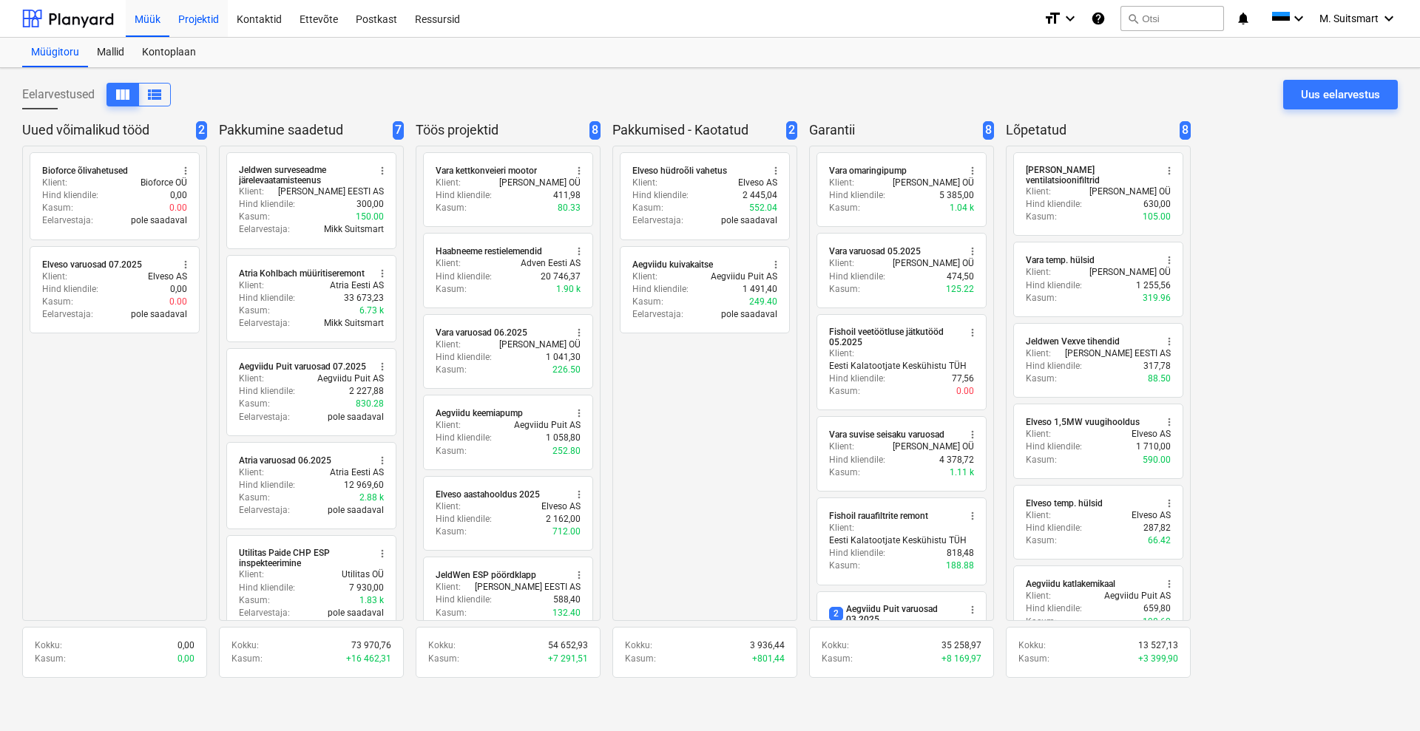
click at [189, 14] on div "Projektid" at bounding box center [198, 18] width 58 height 38
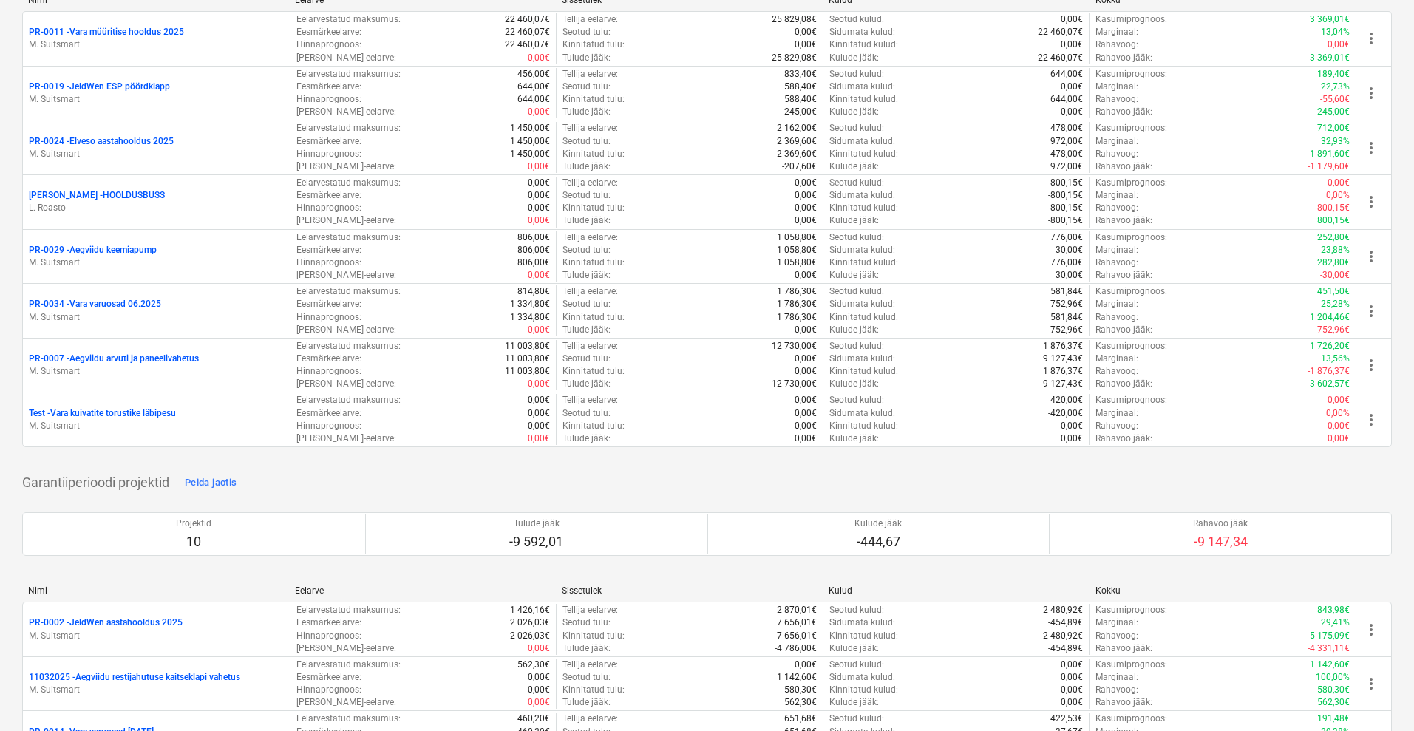
scroll to position [92, 0]
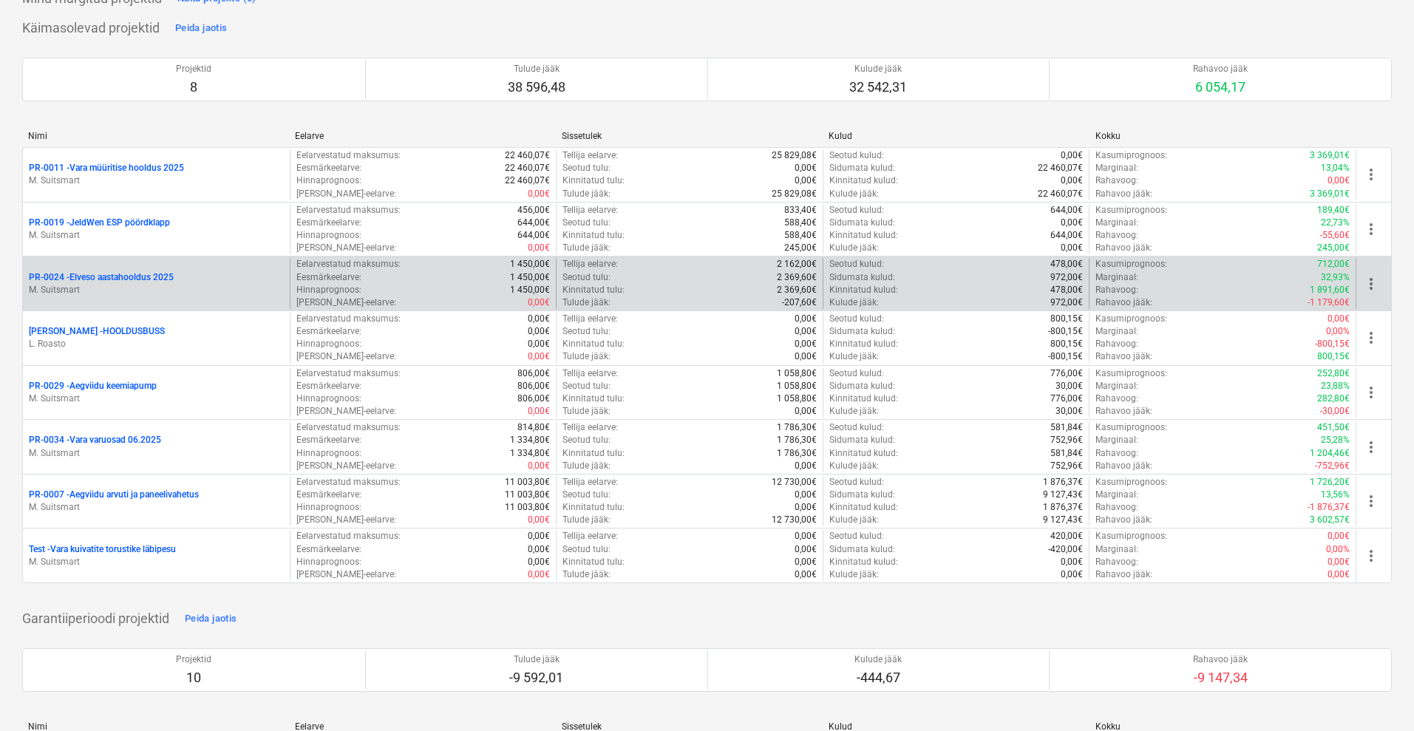
click at [103, 273] on p "PR-0024 - Elveso aastahooldus 2025" at bounding box center [101, 277] width 145 height 13
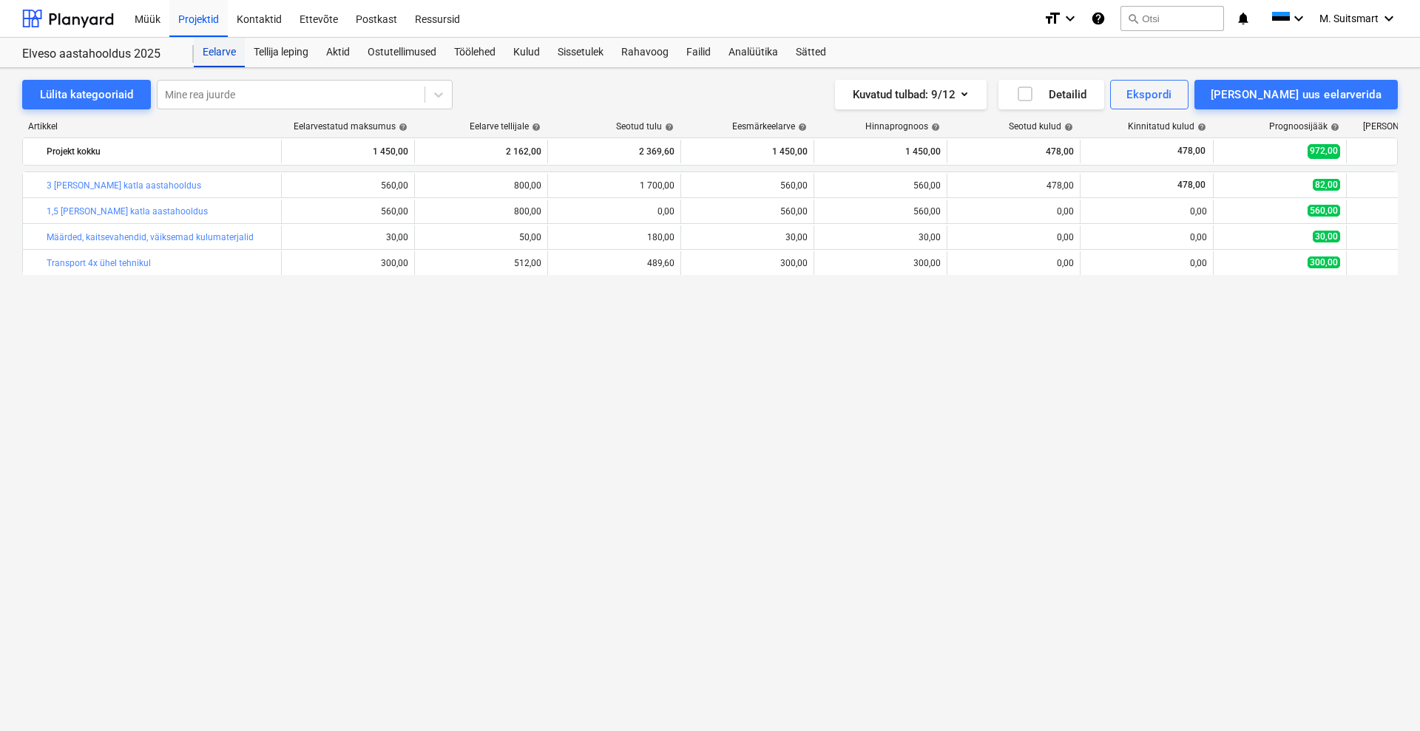
click at [229, 45] on div "Eelarve" at bounding box center [219, 53] width 51 height 30
click at [195, 22] on div "Projektid" at bounding box center [198, 18] width 58 height 38
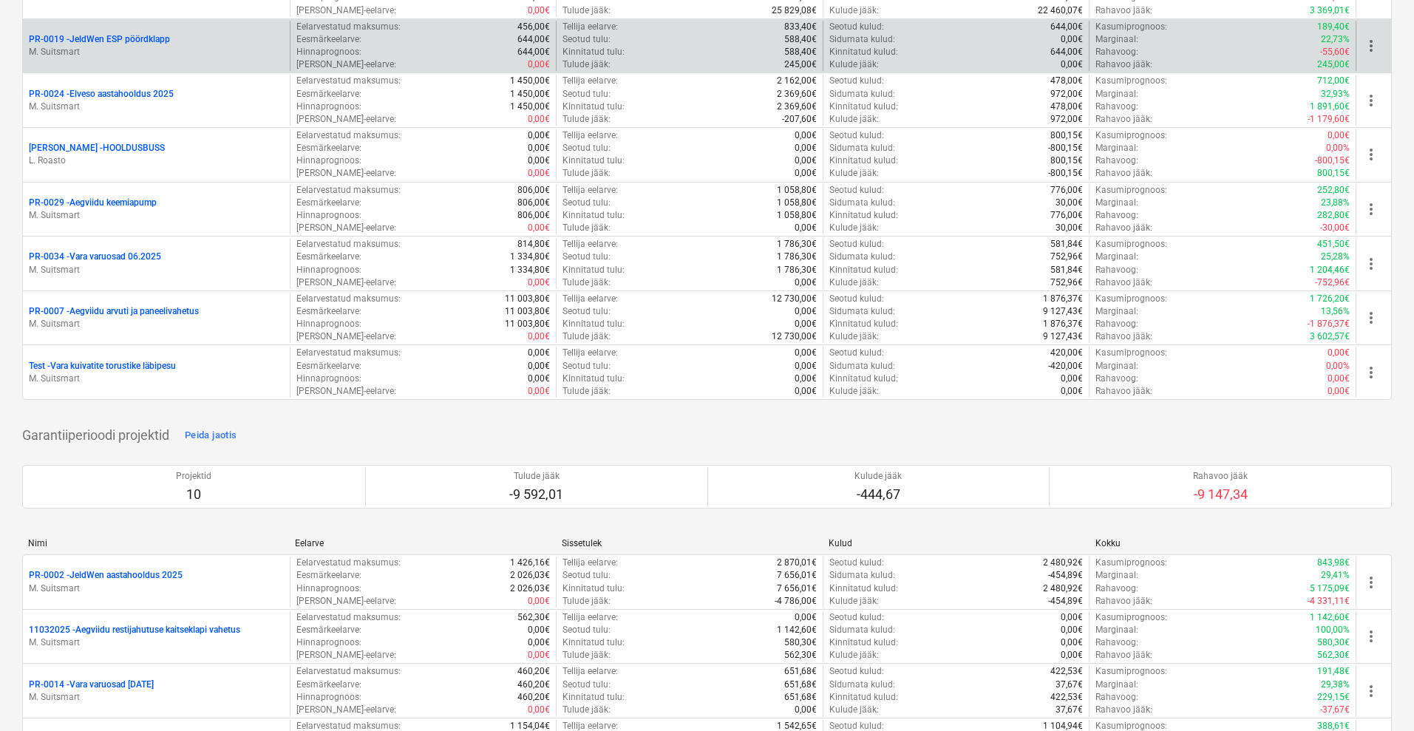
scroll to position [277, 0]
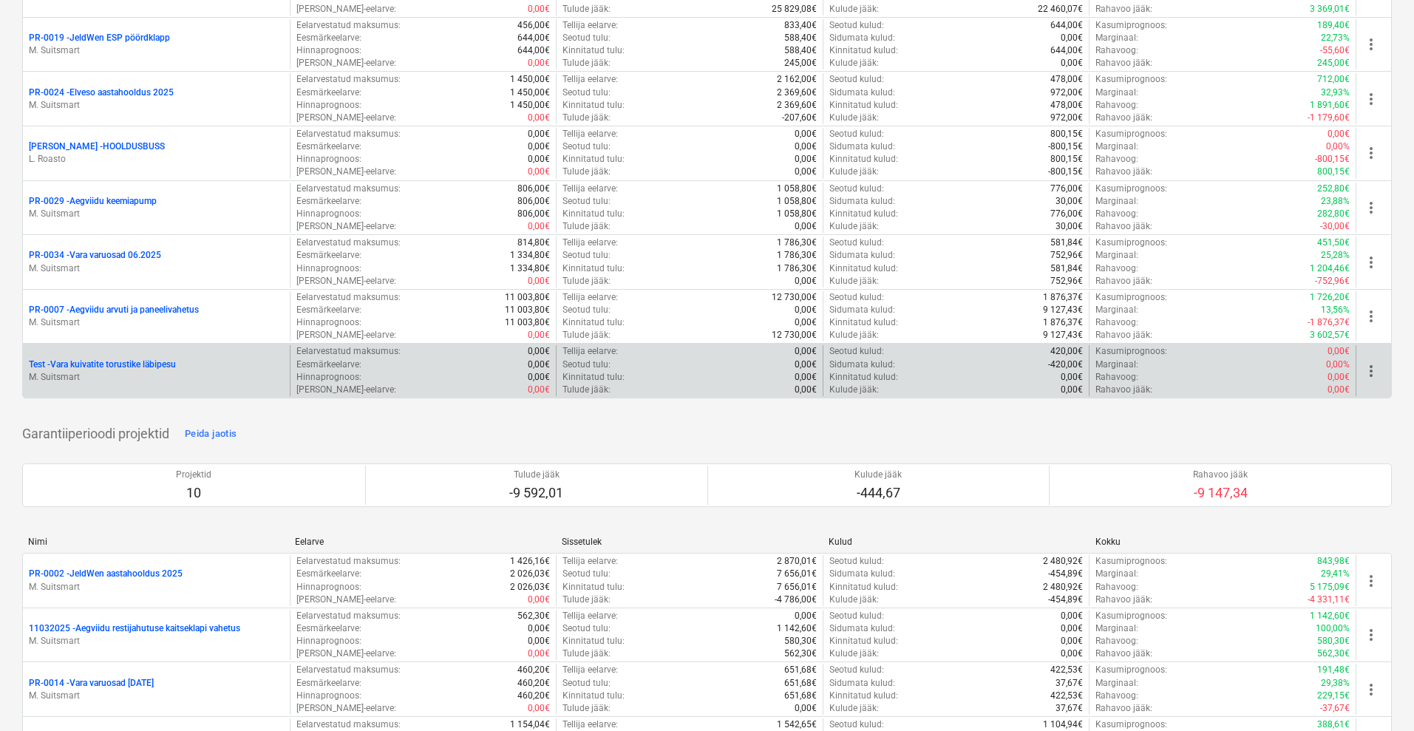
click at [122, 362] on p "Test - Vara kuivatite torustike läbipesu" at bounding box center [102, 365] width 147 height 13
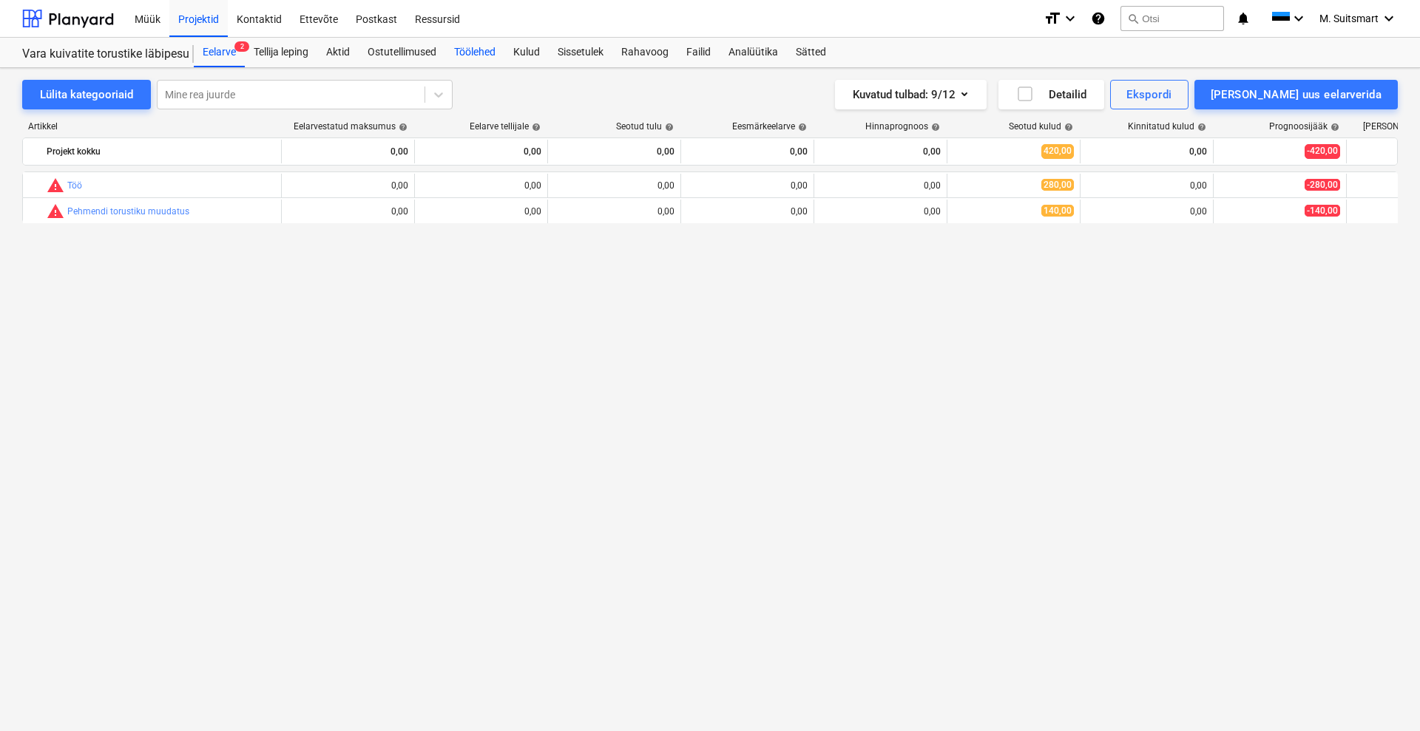
click at [467, 52] on div "Töölehed" at bounding box center [474, 53] width 59 height 30
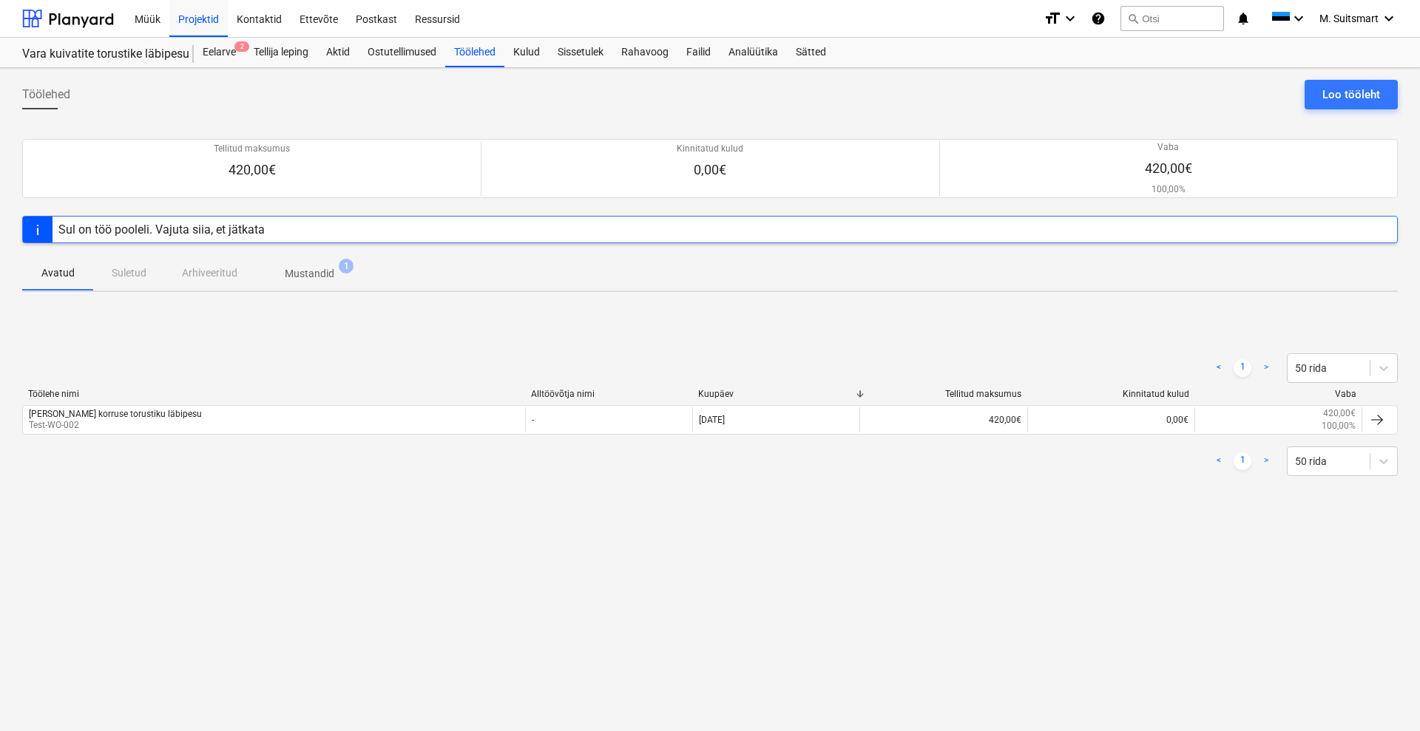
click at [322, 275] on p "Mustandid" at bounding box center [310, 274] width 50 height 16
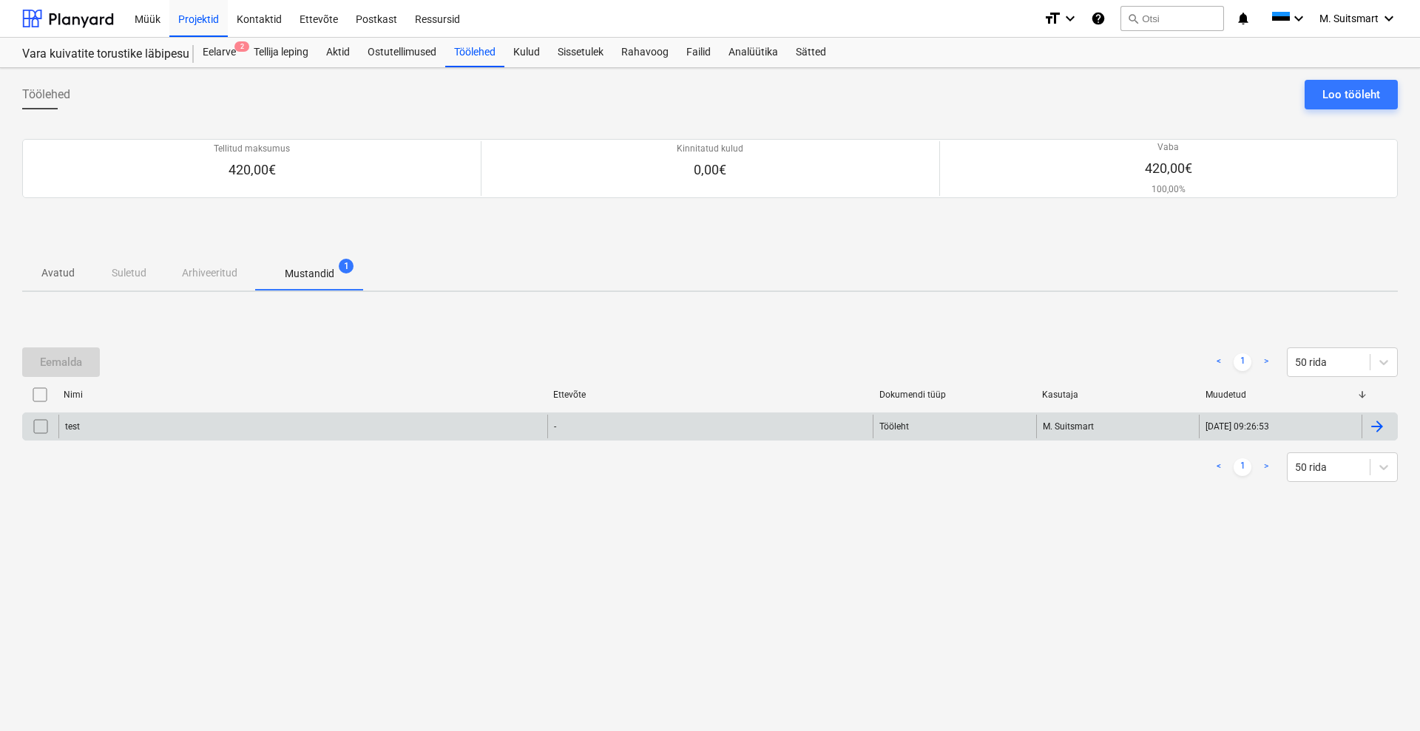
click at [284, 421] on div "test" at bounding box center [302, 427] width 489 height 24
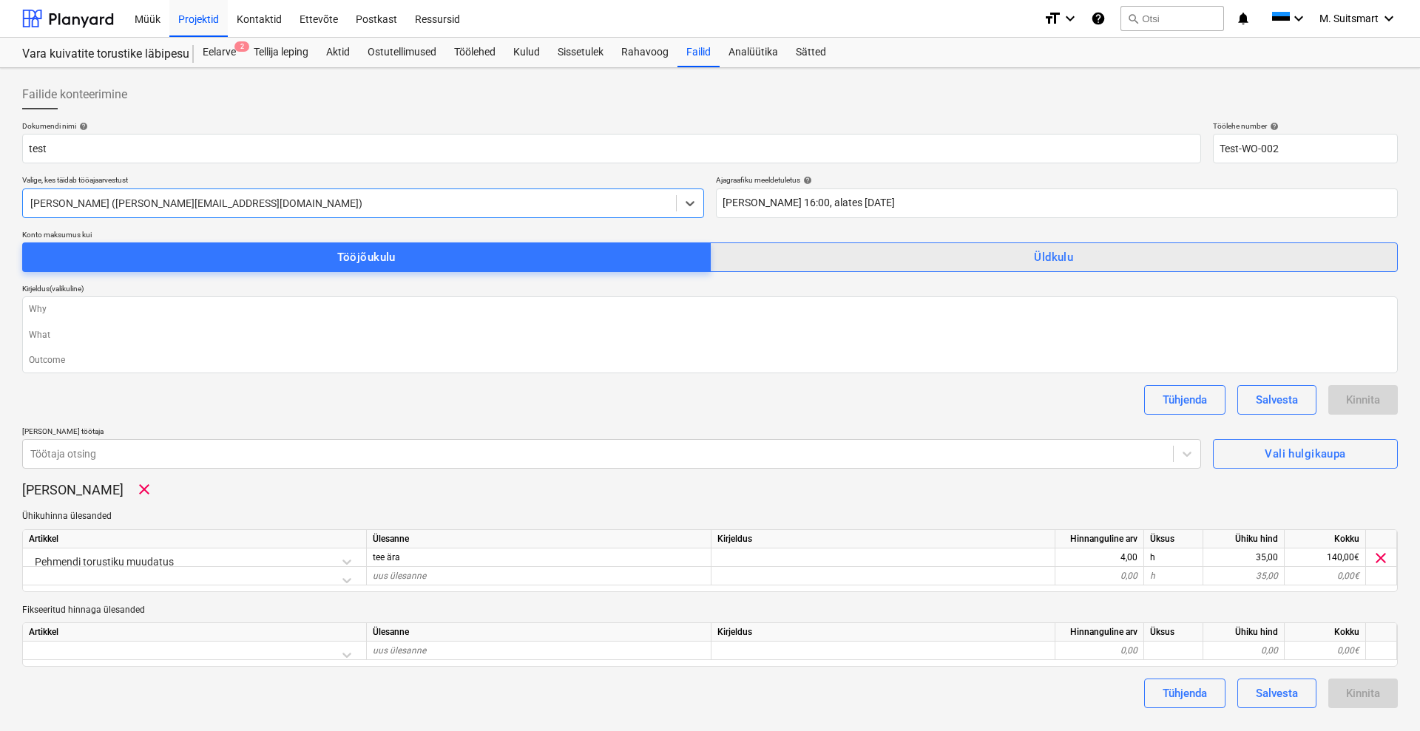
click at [912, 251] on span "Üldkulu" at bounding box center [1054, 257] width 656 height 19
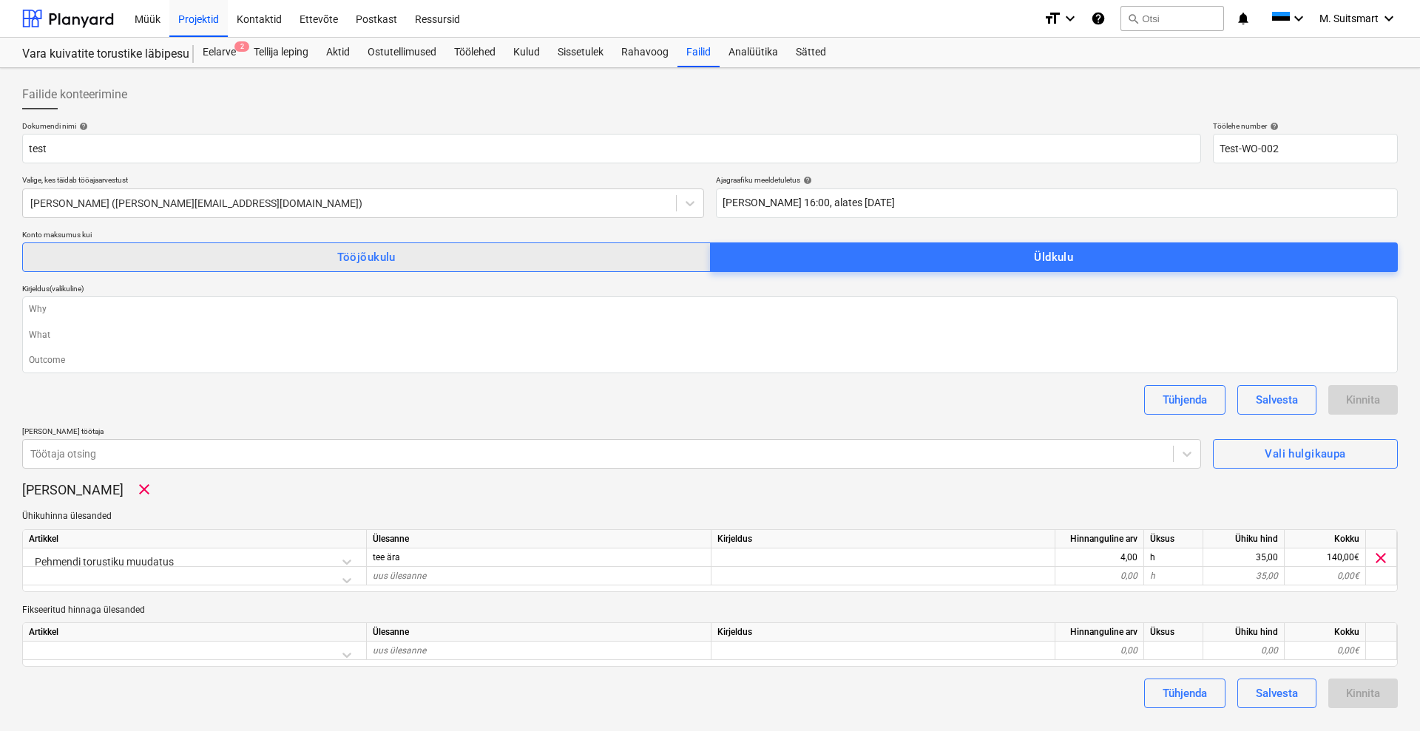
click at [584, 264] on span "Tööjõukulu" at bounding box center [366, 257] width 656 height 19
type textarea "x"
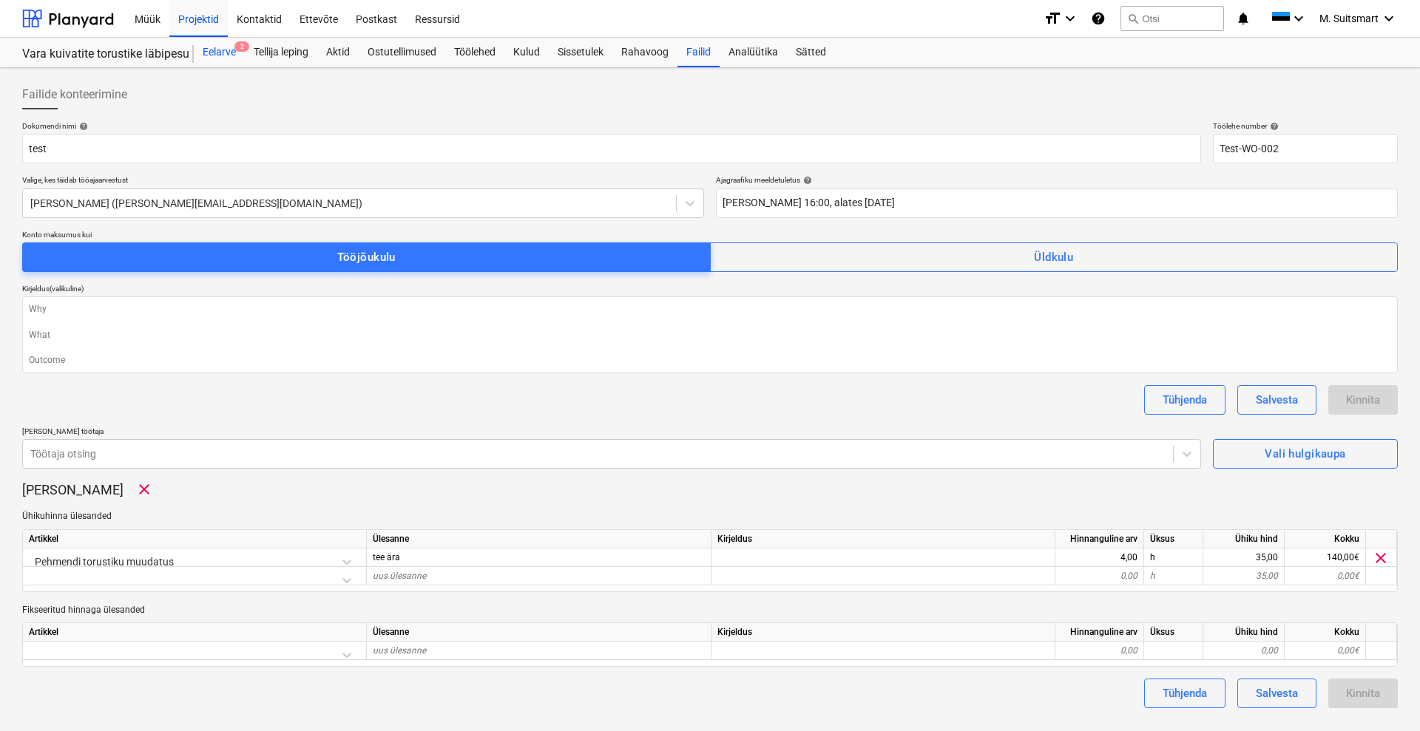
click at [211, 49] on div "Eelarve 2" at bounding box center [219, 53] width 51 height 30
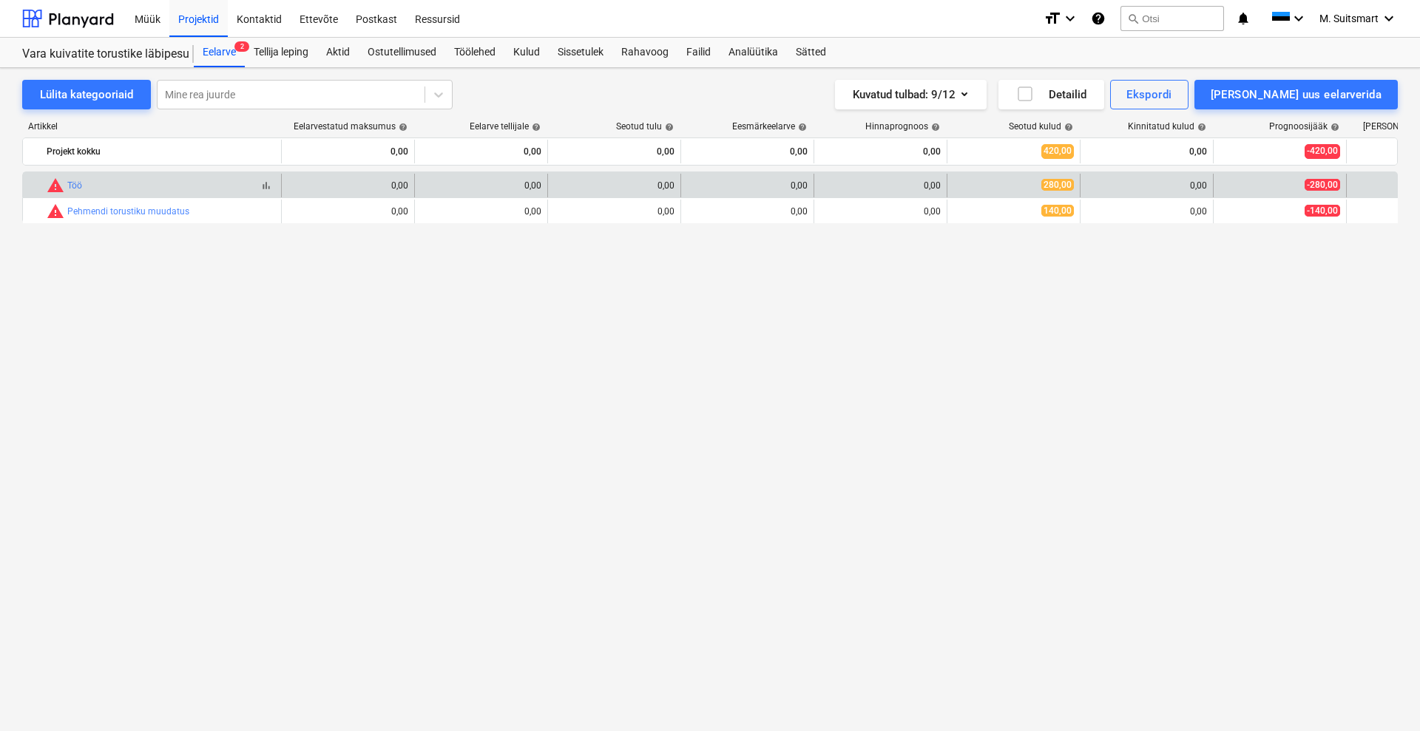
click at [98, 188] on div "bar_chart warning [PERSON_NAME]" at bounding box center [161, 186] width 228 height 18
click at [72, 182] on link "Töö" at bounding box center [74, 185] width 15 height 10
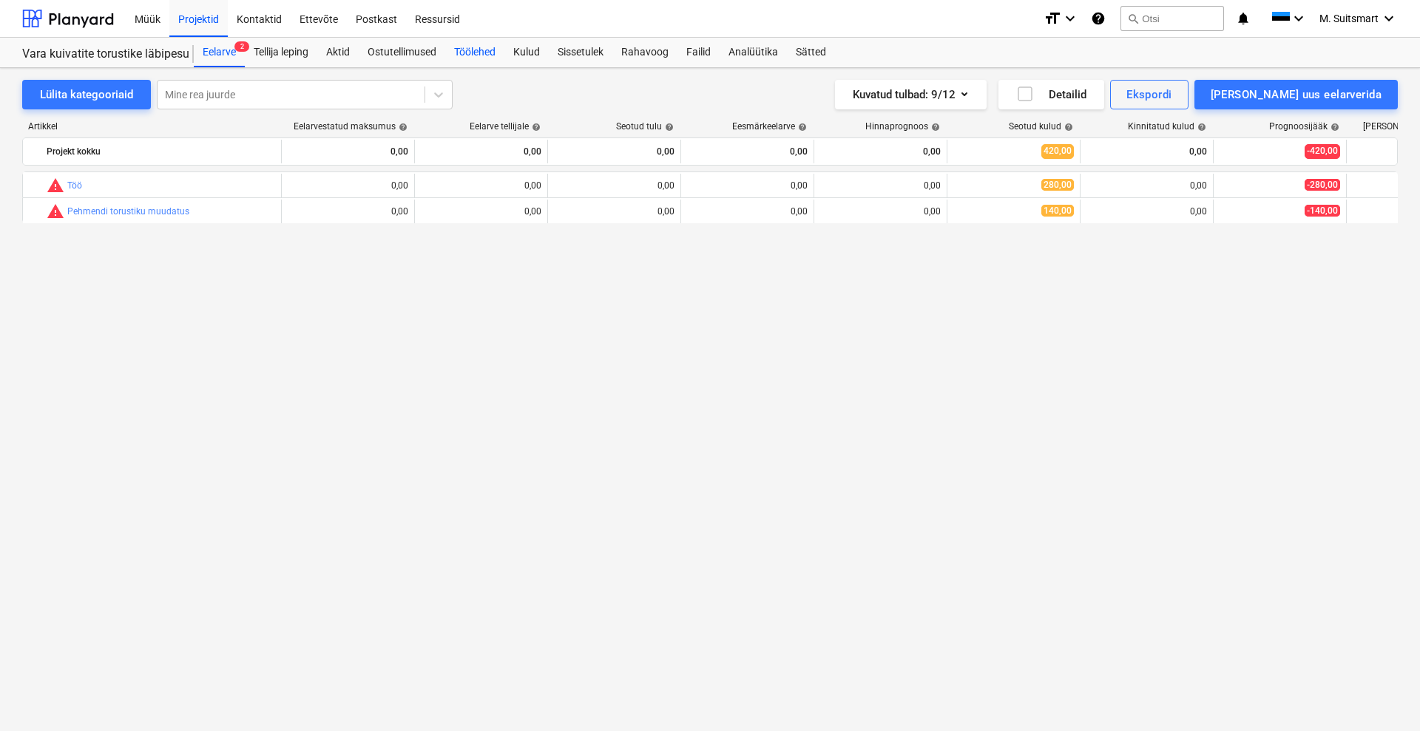
click at [493, 47] on div "Töölehed" at bounding box center [474, 53] width 59 height 30
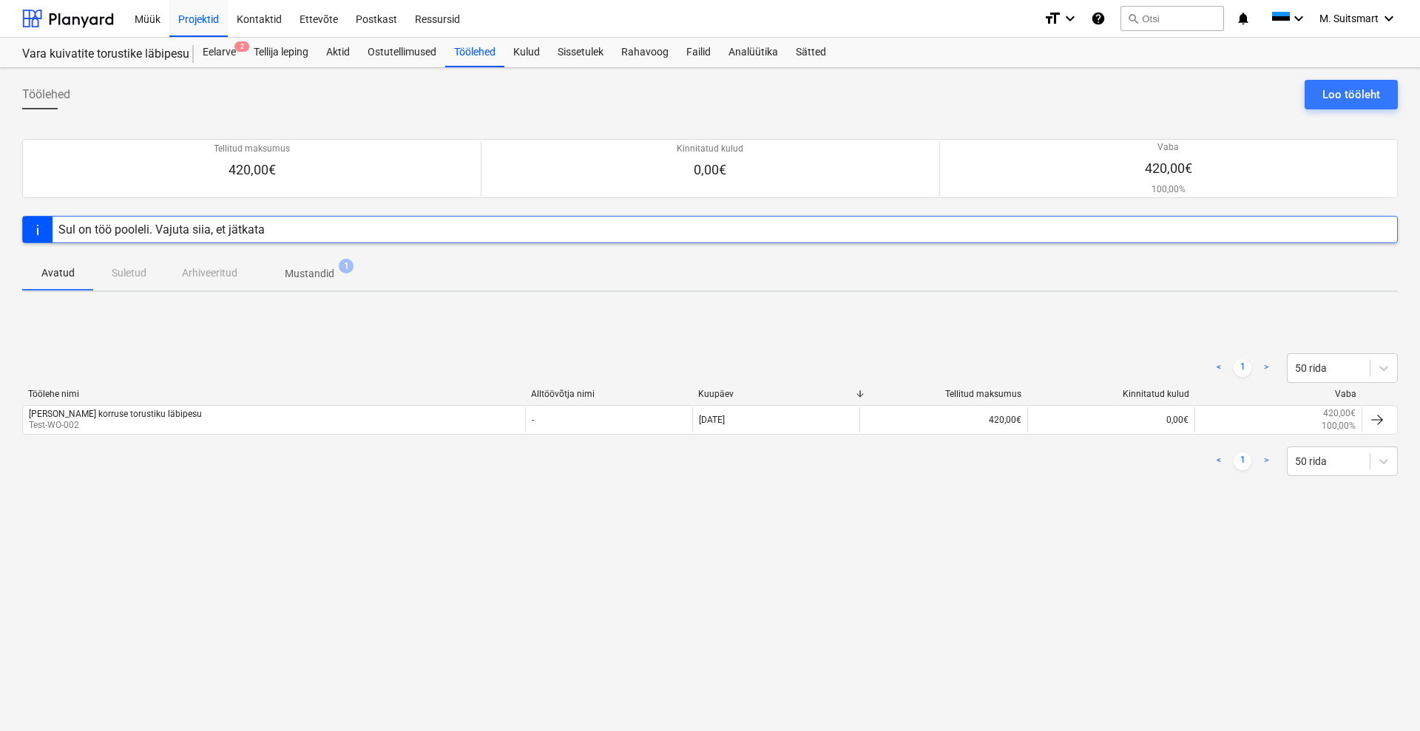
click at [312, 272] on p "Mustandid" at bounding box center [310, 274] width 50 height 16
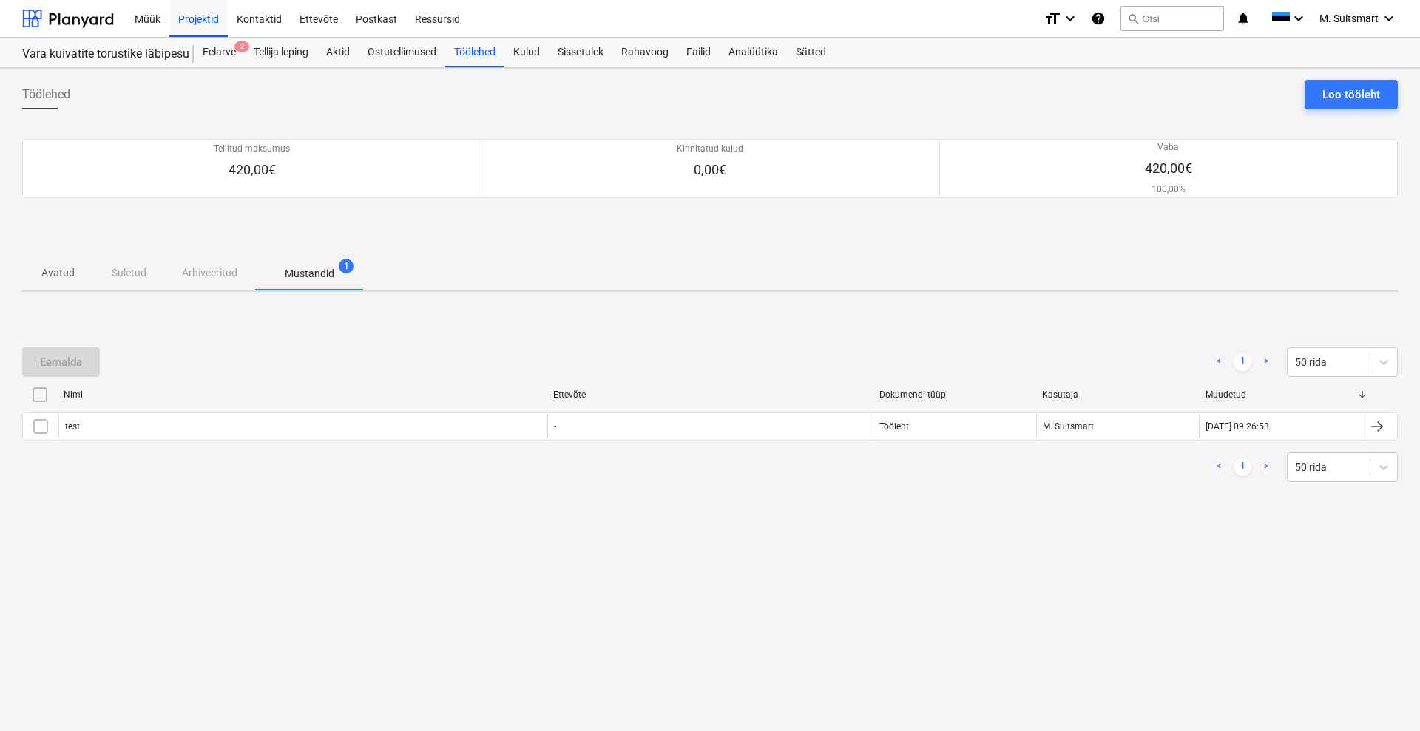
click at [44, 269] on p "Avatud" at bounding box center [57, 273] width 35 height 16
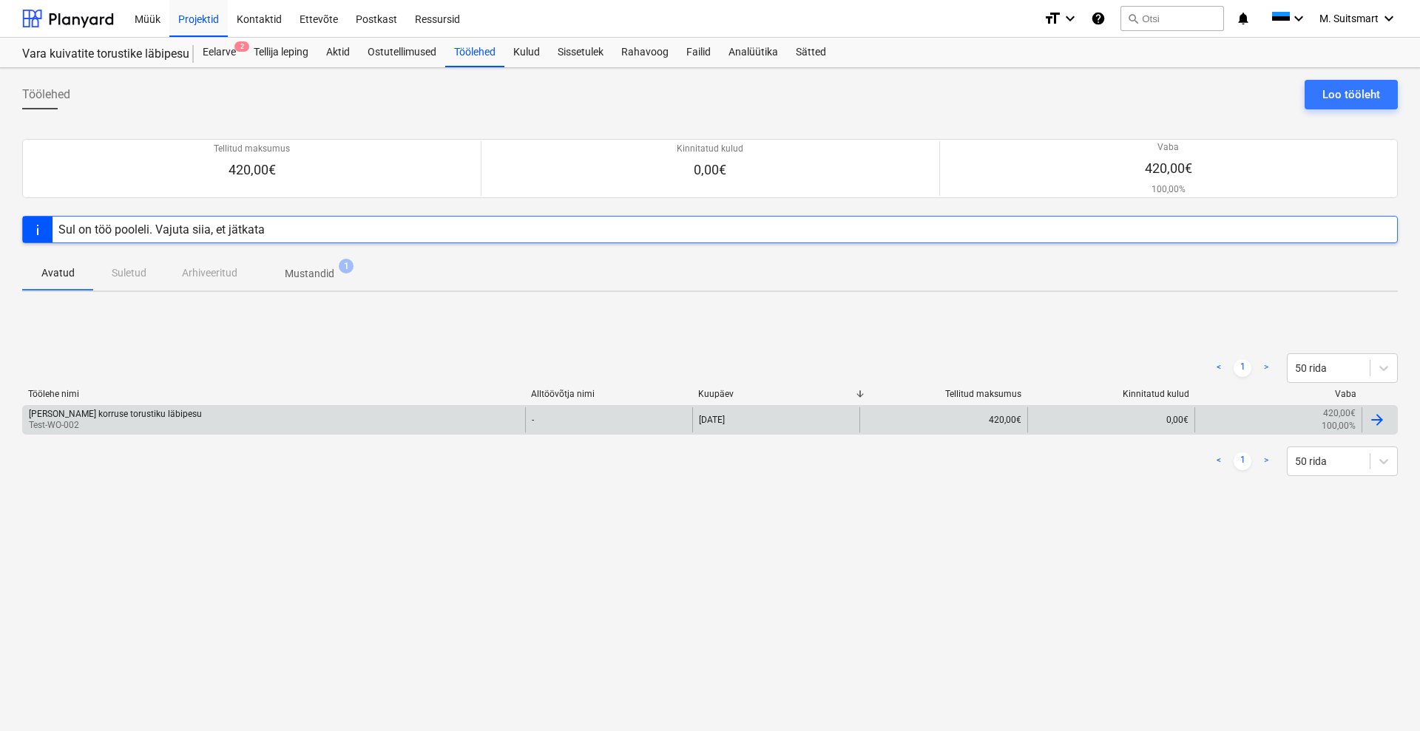
click at [121, 420] on p "Test-WO-002" at bounding box center [115, 425] width 173 height 13
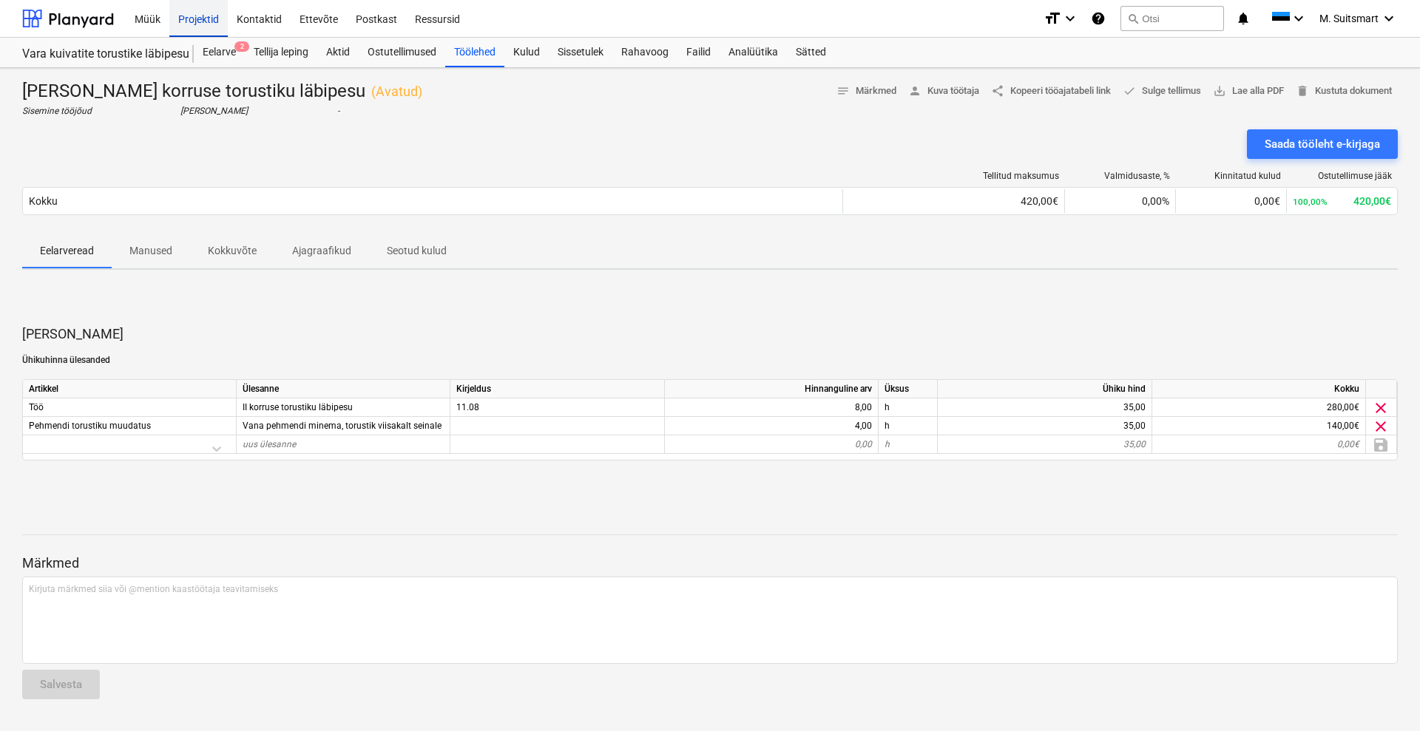
click at [194, 21] on div "Projektid" at bounding box center [198, 18] width 58 height 38
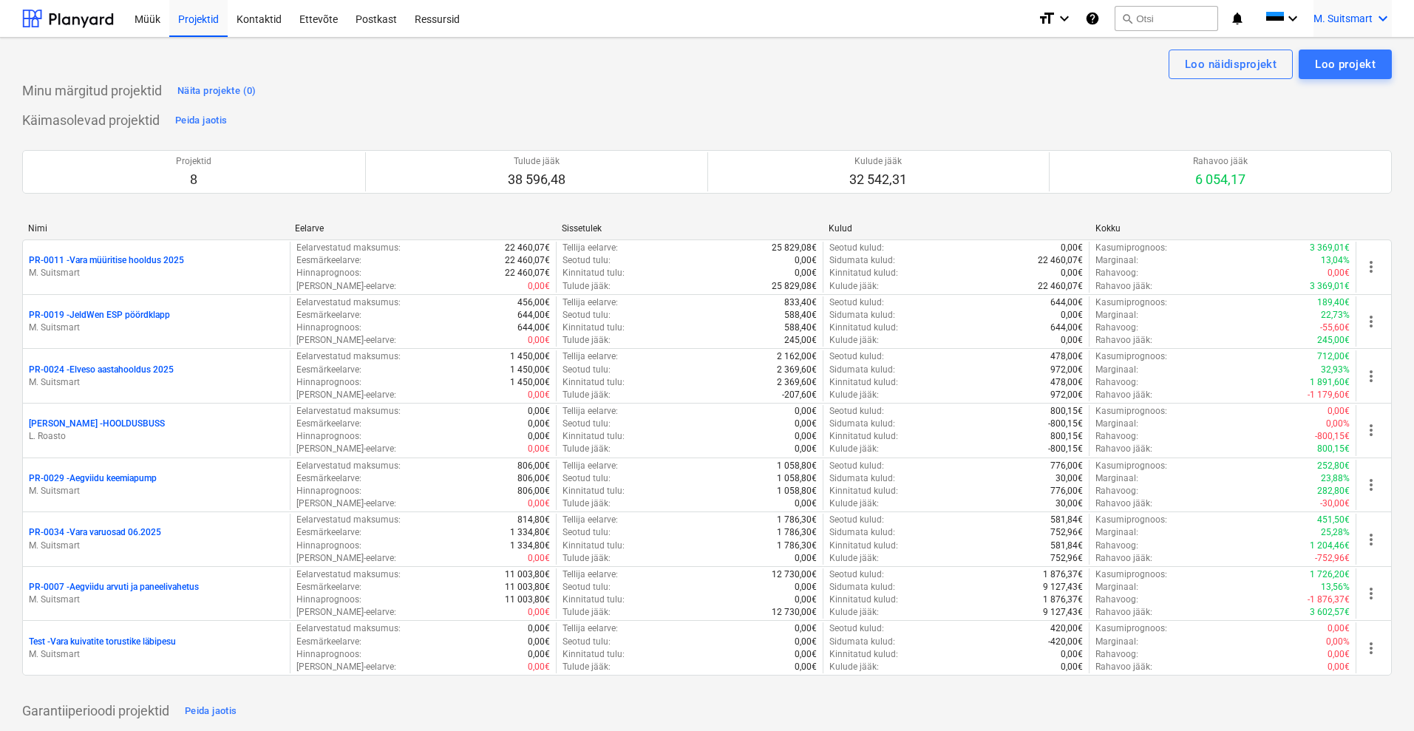
click at [1352, 14] on span "M. Suitsmart" at bounding box center [1343, 19] width 59 height 12
click at [1312, 63] on div "MS Novel Engineering OÜ" at bounding box center [1321, 62] width 126 height 21
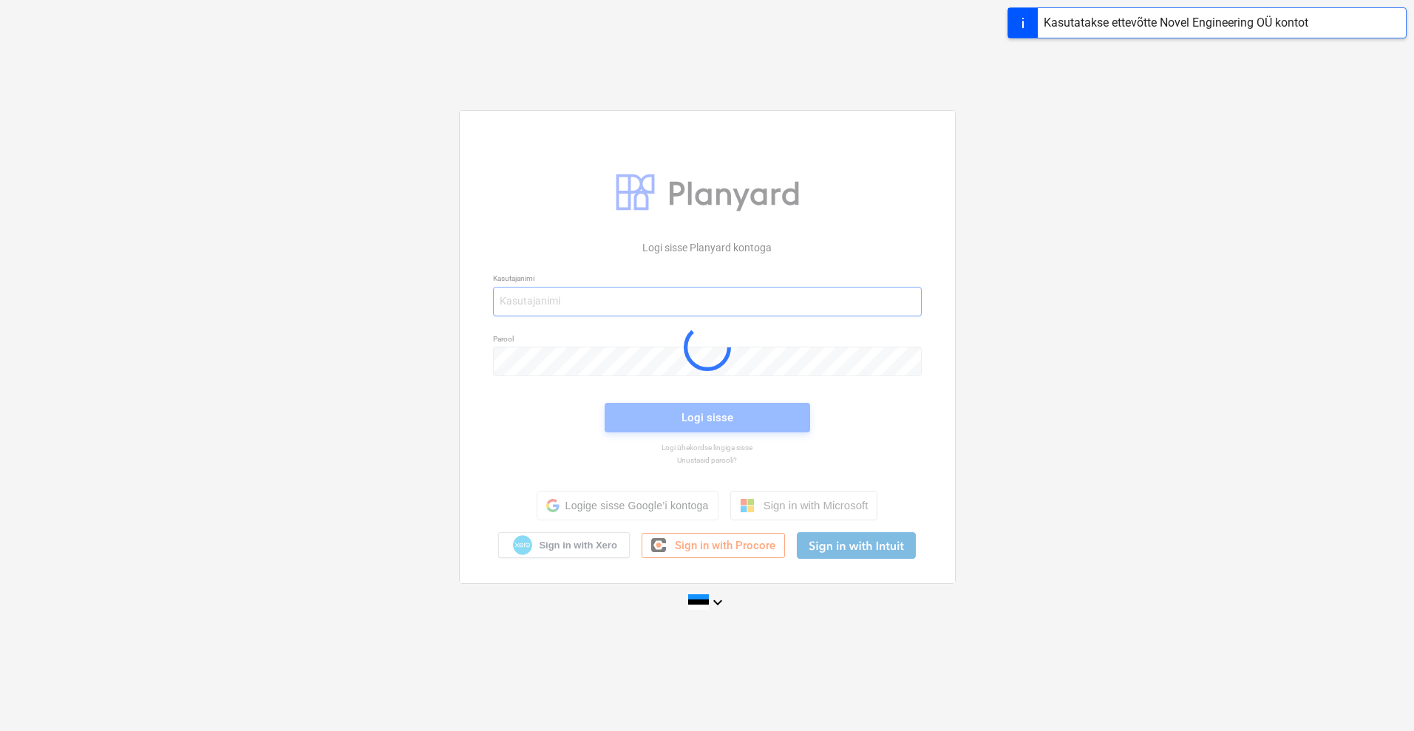
type input "[EMAIL_ADDRESS][DOMAIN_NAME]"
